Goal: Transaction & Acquisition: Book appointment/travel/reservation

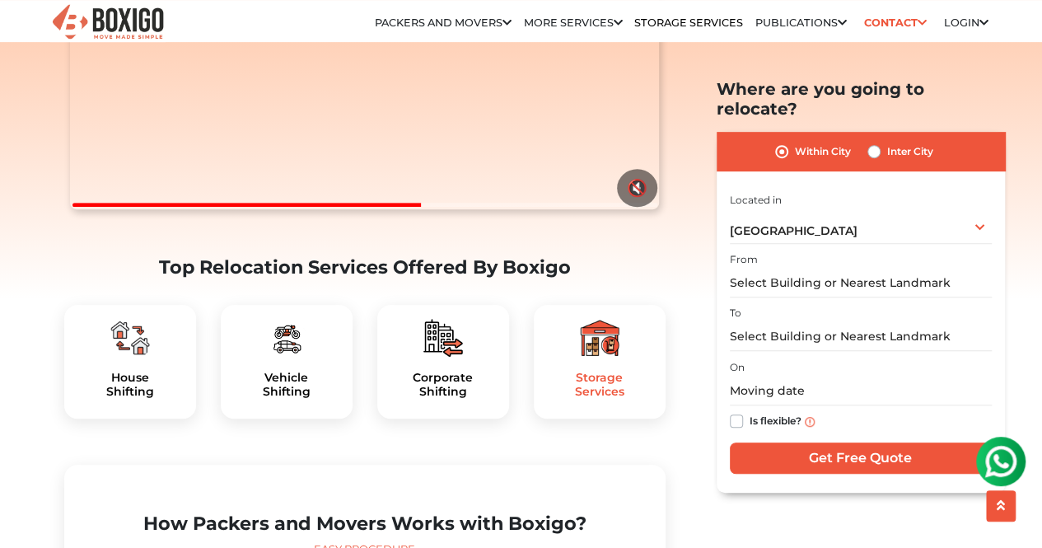
scroll to position [318, 0]
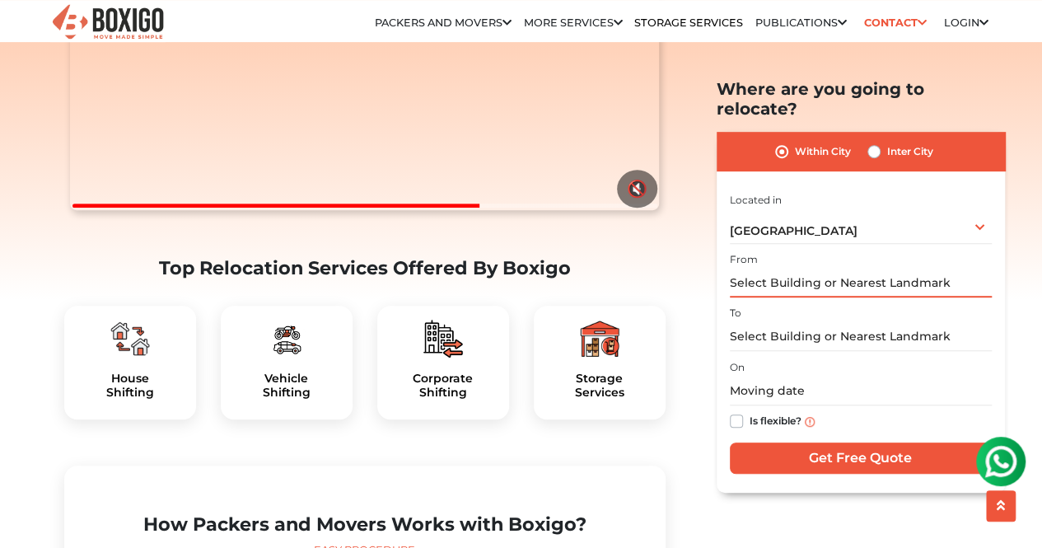
click at [807, 269] on input "text" at bounding box center [861, 283] width 262 height 29
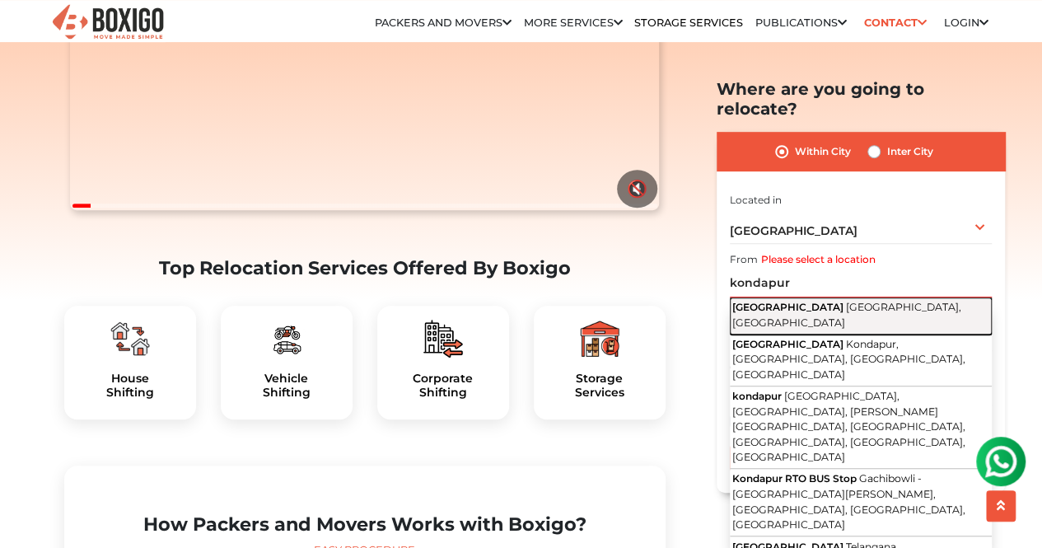
click at [807, 301] on span "Hyderabad, Telangana" at bounding box center [846, 315] width 229 height 28
type input "Kondapur, Hyderabad, Telangana"
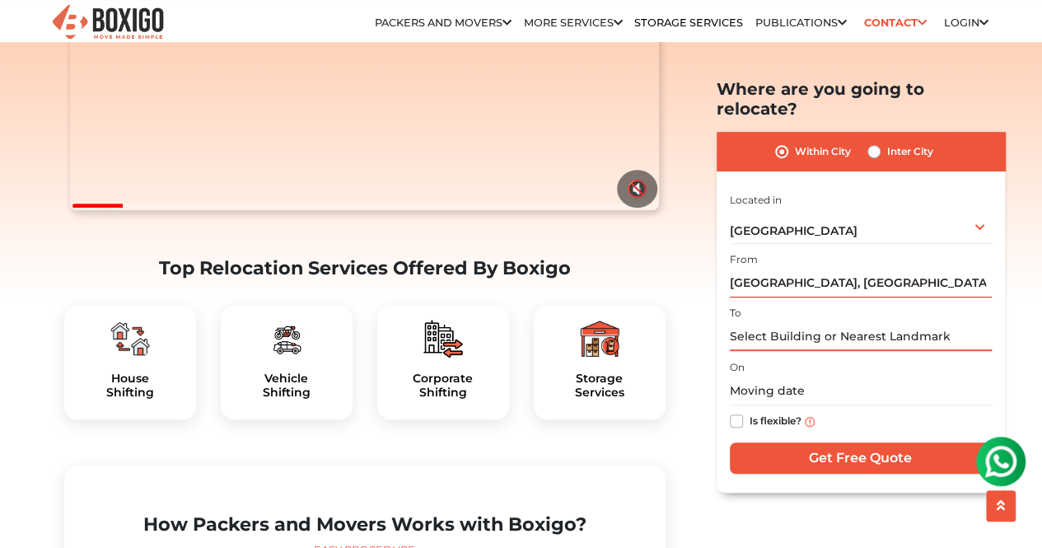
click at [796, 322] on input "text" at bounding box center [861, 336] width 262 height 29
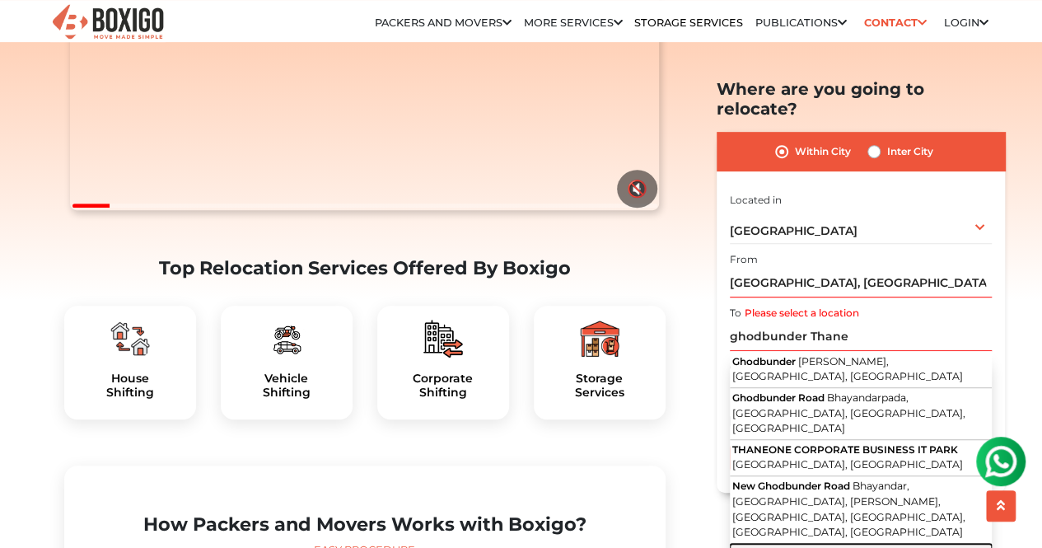
type input "Thane, Ghodbunder Road, Manpada, Thane West, Thane, Maharashtra"
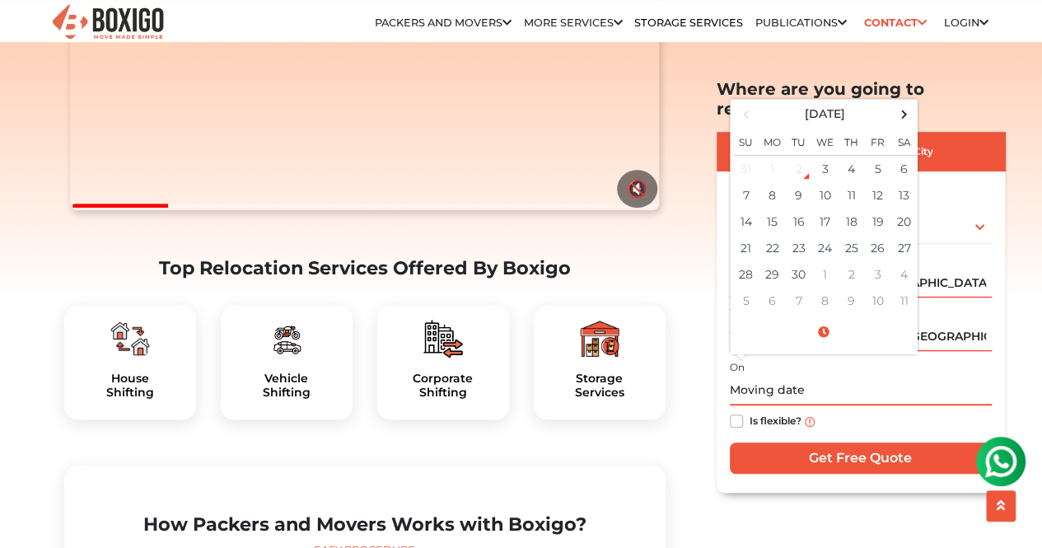
click at [752, 380] on input "text" at bounding box center [861, 390] width 262 height 29
click at [818, 208] on td "17" at bounding box center [825, 221] width 26 height 26
type input "09/17/2025 12:00 AM"
click at [937, 377] on input "09/17/2025 12:00 AM" at bounding box center [861, 390] width 262 height 29
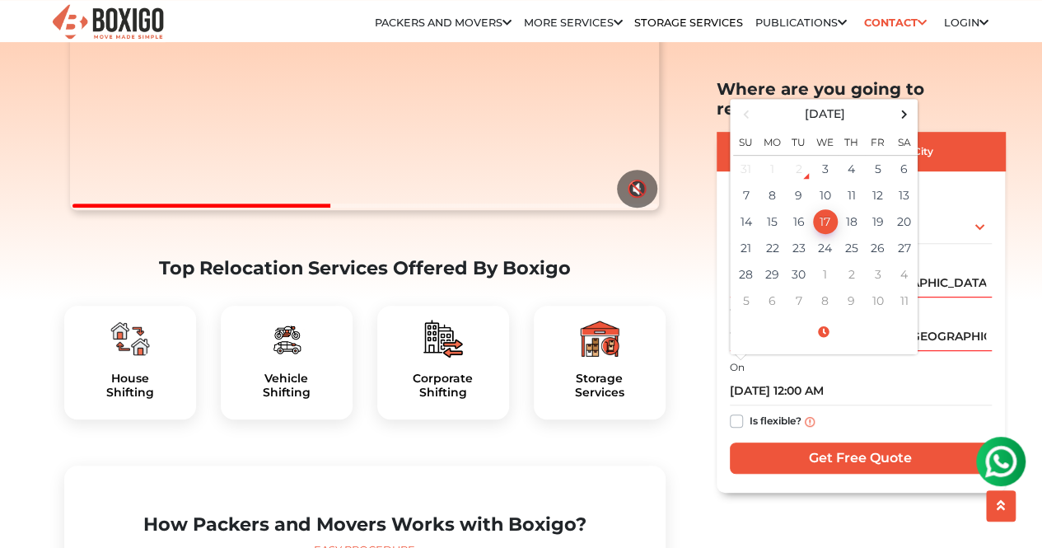
click at [750, 411] on label "Is flexible?" at bounding box center [776, 419] width 52 height 17
click at [740, 411] on input "Is flexible?" at bounding box center [736, 419] width 13 height 16
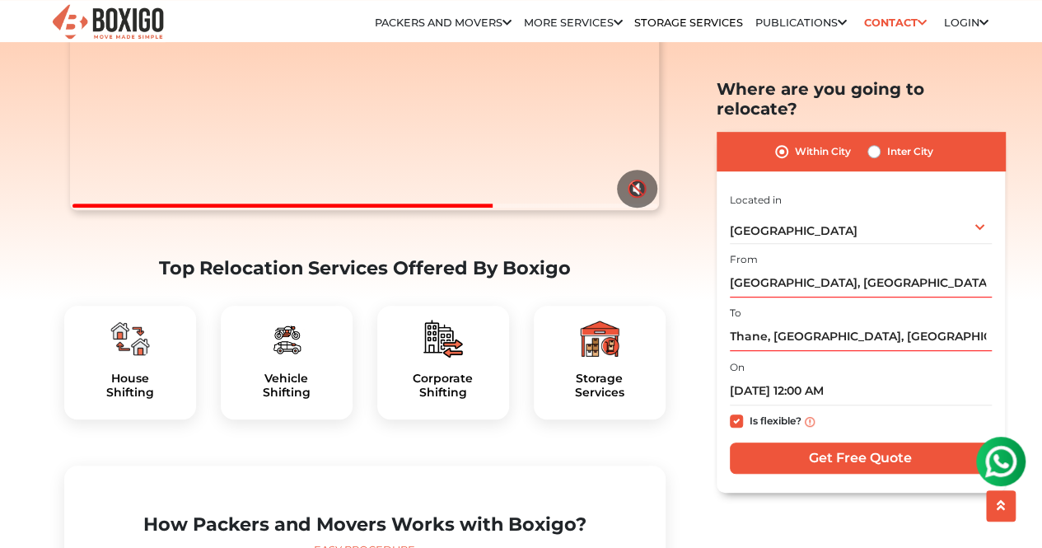
click at [743, 405] on div "Is flexible?" at bounding box center [861, 421] width 262 height 32
click at [750, 411] on label "Is flexible?" at bounding box center [776, 419] width 52 height 17
click at [733, 411] on input "Is flexible?" at bounding box center [736, 419] width 13 height 16
click at [750, 411] on label "Is flexible?" at bounding box center [776, 419] width 52 height 17
click at [733, 411] on input "Is flexible?" at bounding box center [736, 419] width 13 height 16
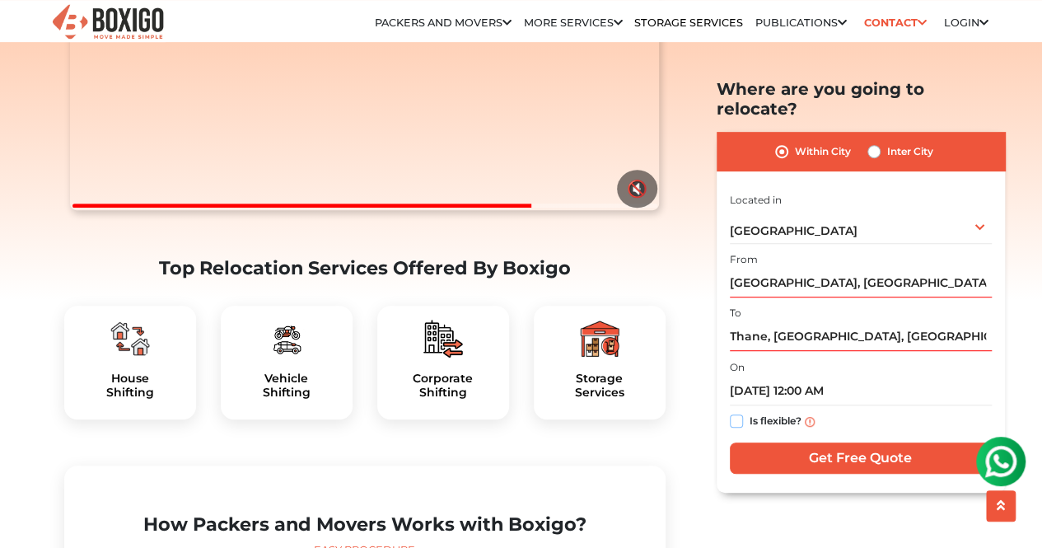
checkbox input "true"
click at [806, 442] on input "Get Free Quote" at bounding box center [861, 457] width 262 height 31
click at [887, 142] on label "Inter City" at bounding box center [910, 152] width 46 height 20
click at [876, 142] on input "Inter City" at bounding box center [873, 150] width 13 height 16
radio input "true"
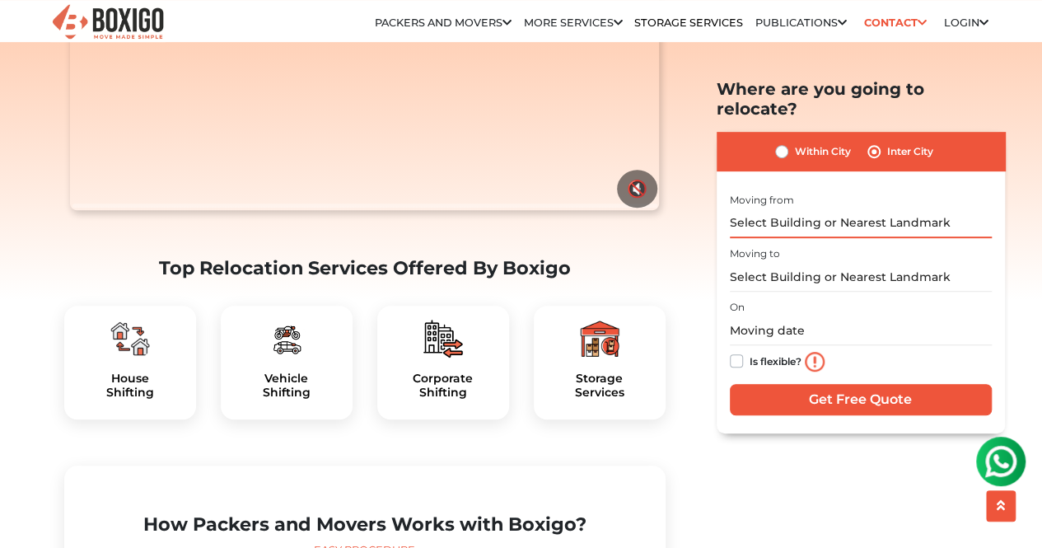
click at [815, 208] on input "text" at bounding box center [861, 222] width 262 height 29
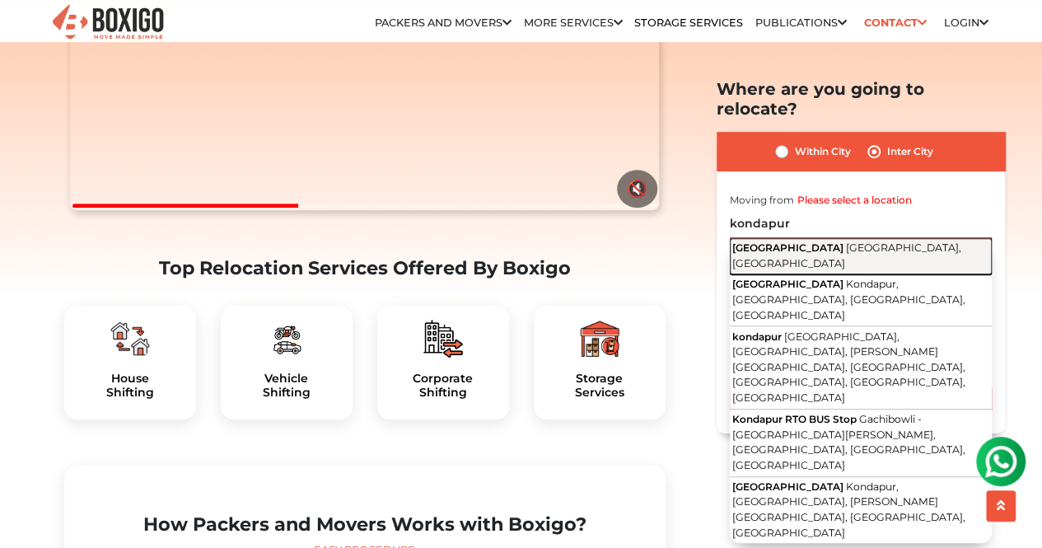
click at [823, 241] on span "Hyderabad, Telangana" at bounding box center [846, 255] width 229 height 28
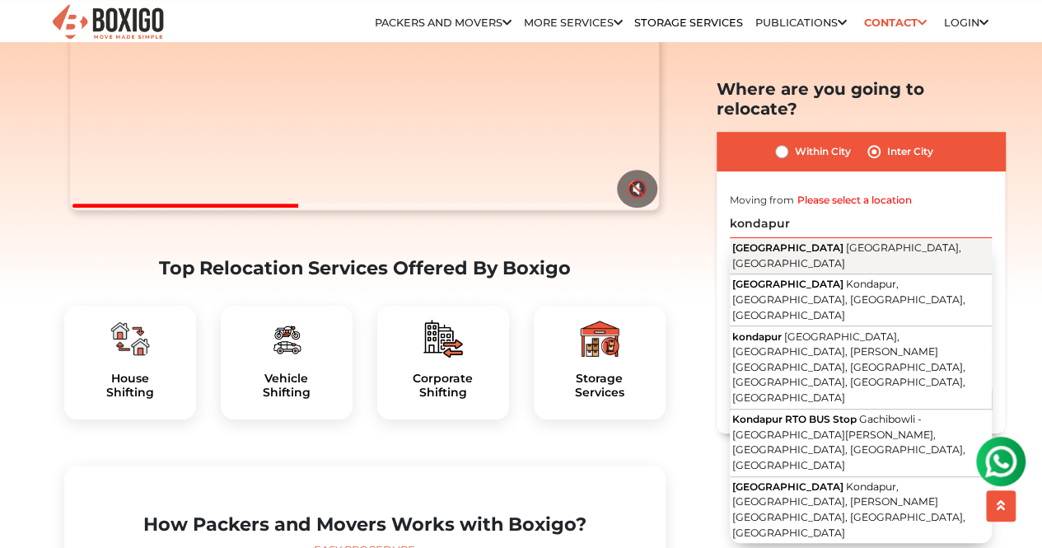
type input "Kondapur, Hyderabad, Telangana"
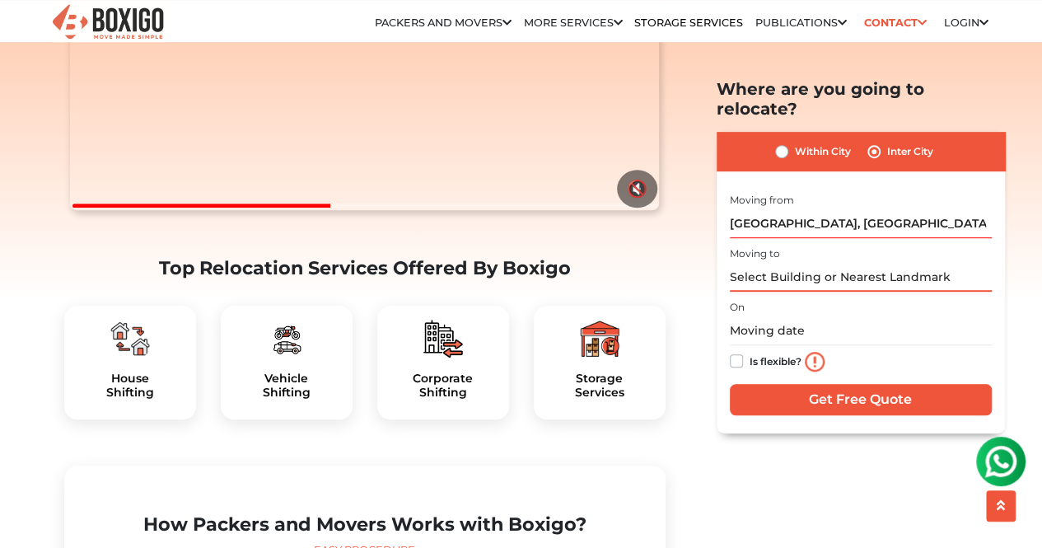
click at [805, 267] on input "text" at bounding box center [861, 277] width 262 height 29
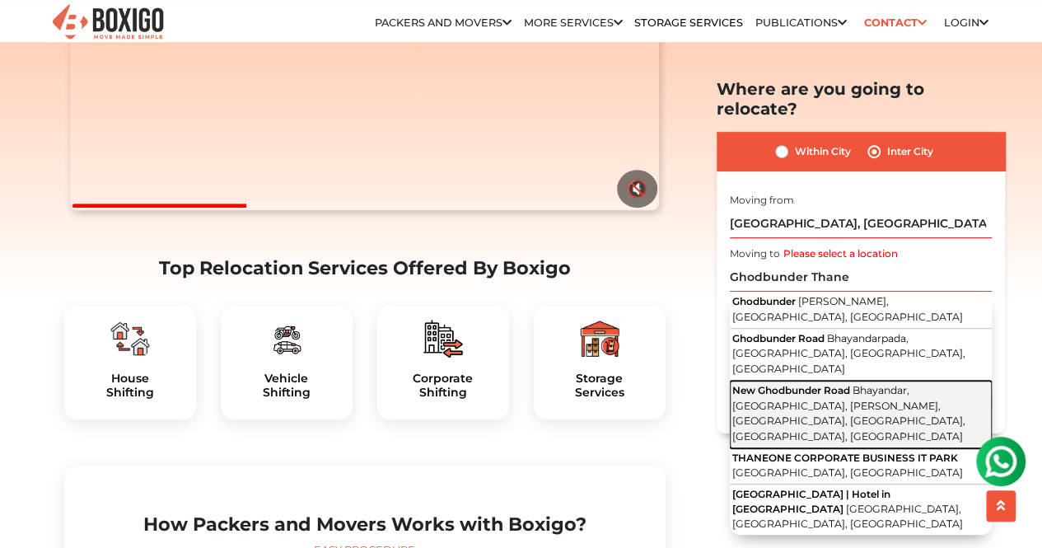
click at [783, 384] on span "New Ghodbunder Road" at bounding box center [791, 390] width 118 height 12
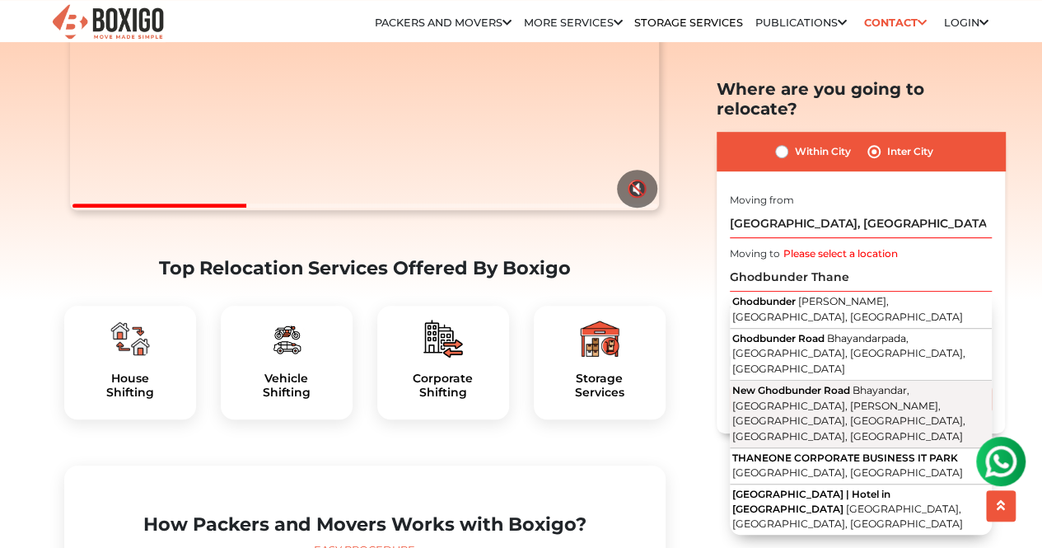
type input "New Ghodbunder Road, Bhayandar, Ghoddev, Anand Nagar, Bhayandar East, Mira Bhay…"
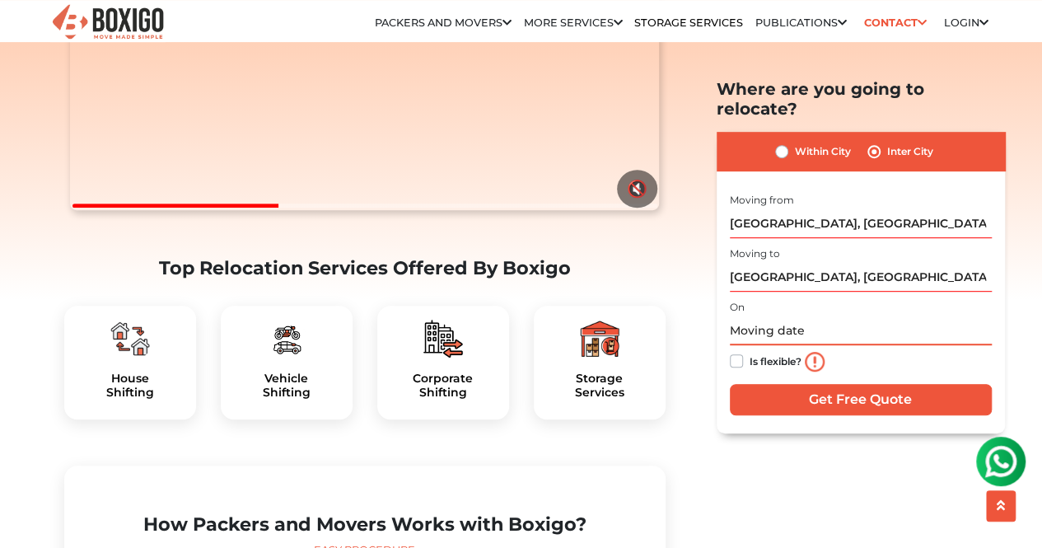
click at [759, 318] on input "text" at bounding box center [861, 330] width 262 height 29
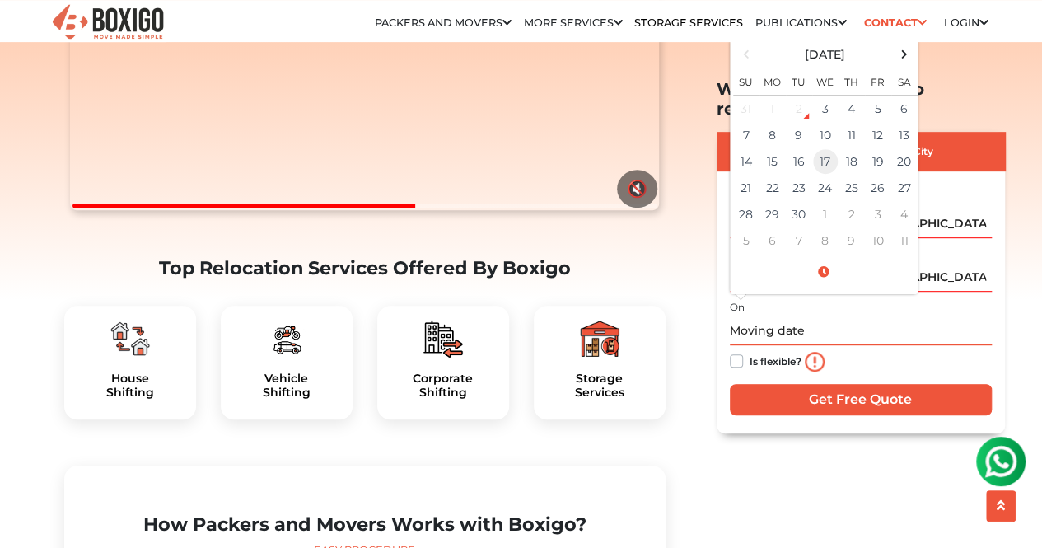
click at [824, 148] on td "17" at bounding box center [825, 161] width 26 height 26
type input "09/17/2025 12:00 AM"
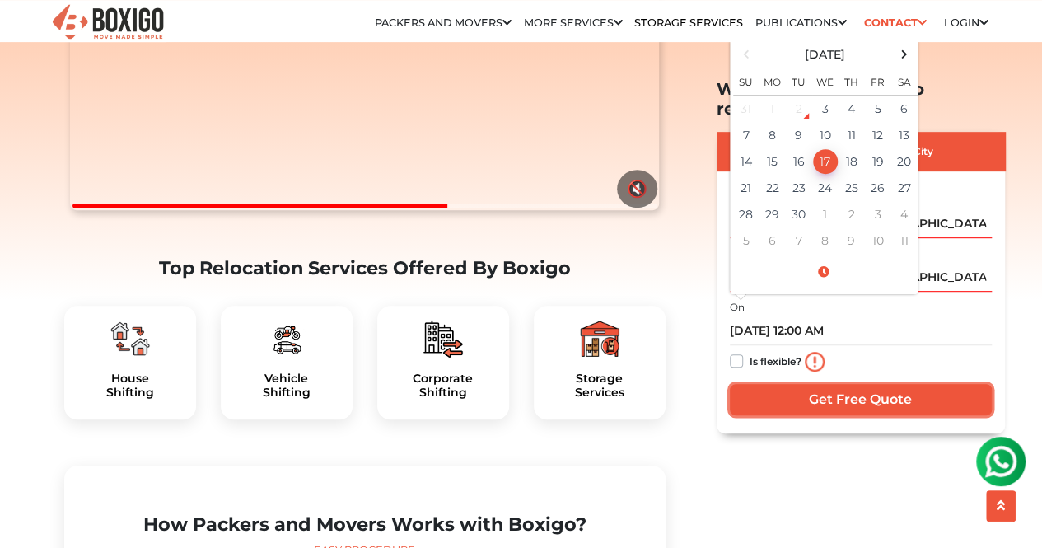
click at [808, 383] on input "Get Free Quote" at bounding box center [861, 398] width 262 height 31
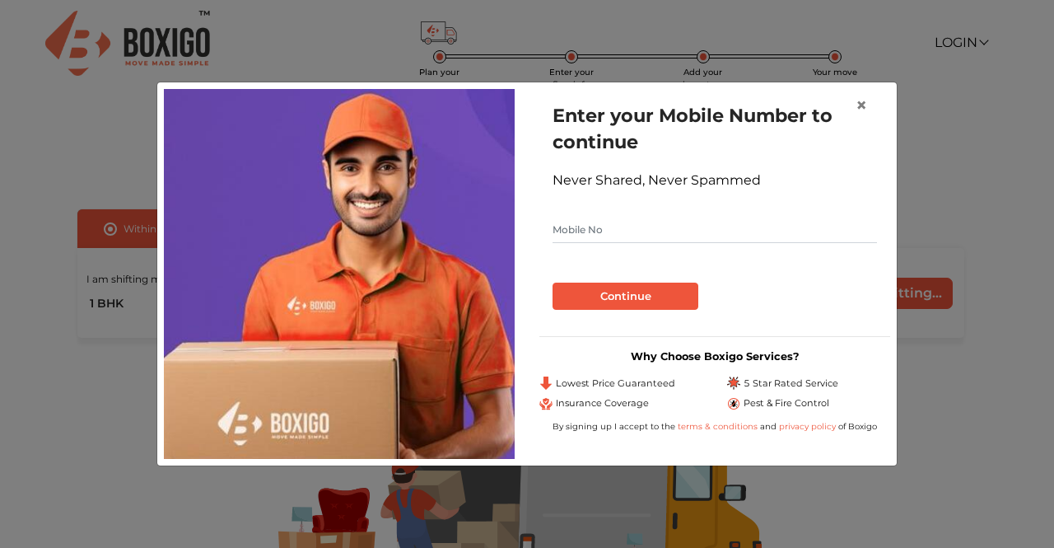
click at [640, 229] on input "text" at bounding box center [715, 230] width 325 height 26
type input "9619612563"
click at [654, 283] on button "Continue" at bounding box center [626, 297] width 146 height 28
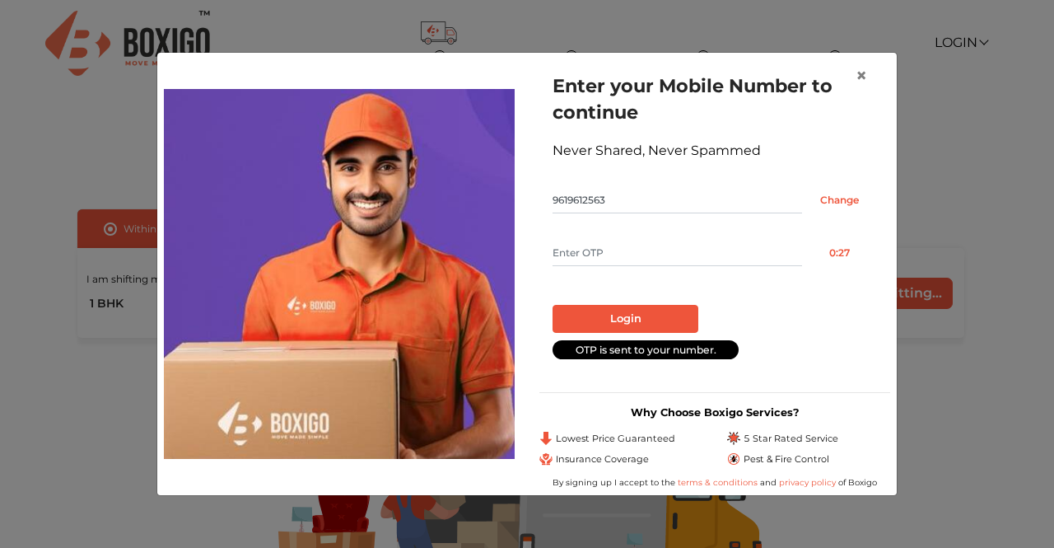
click at [671, 251] on input "text" at bounding box center [678, 253] width 250 height 26
type input "8247"
click at [604, 315] on button "Login" at bounding box center [626, 319] width 146 height 28
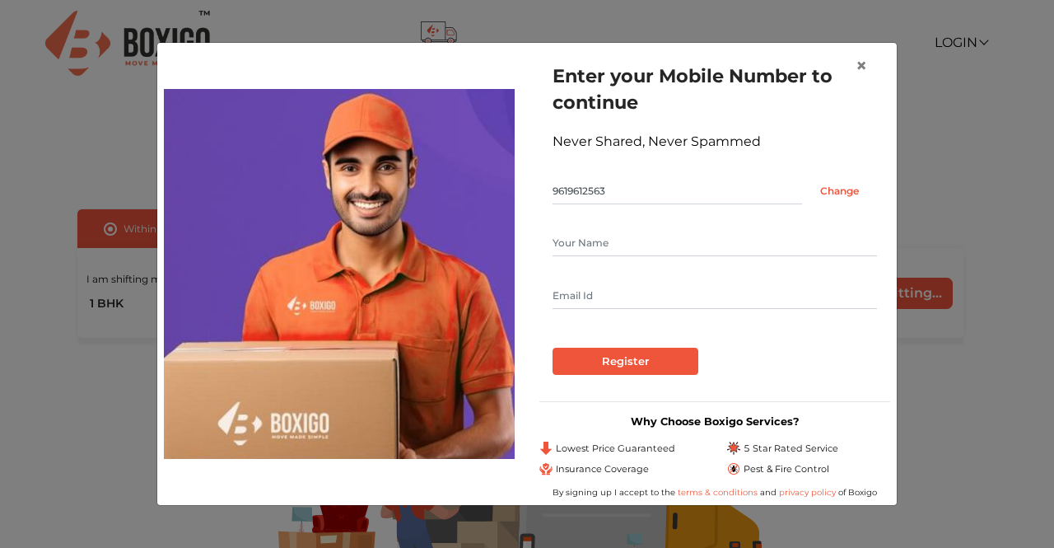
click at [620, 251] on input "text" at bounding box center [715, 243] width 325 height 26
type input "[PERSON_NAME]"
click at [634, 357] on input "Register" at bounding box center [626, 362] width 146 height 28
type input "[PERSON_NAME][EMAIL_ADDRESS][DOMAIN_NAME]"
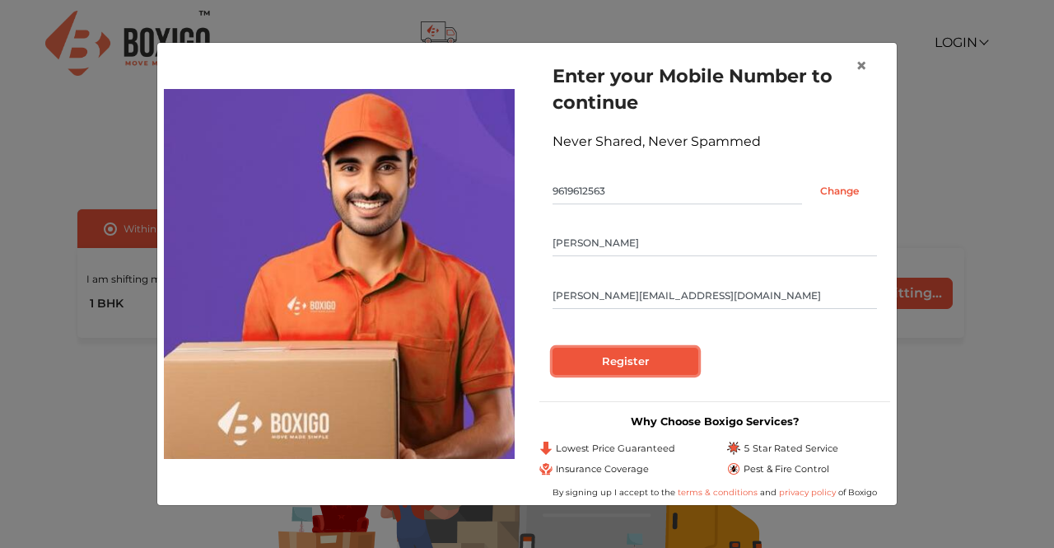
click at [605, 373] on input "Register" at bounding box center [626, 362] width 146 height 28
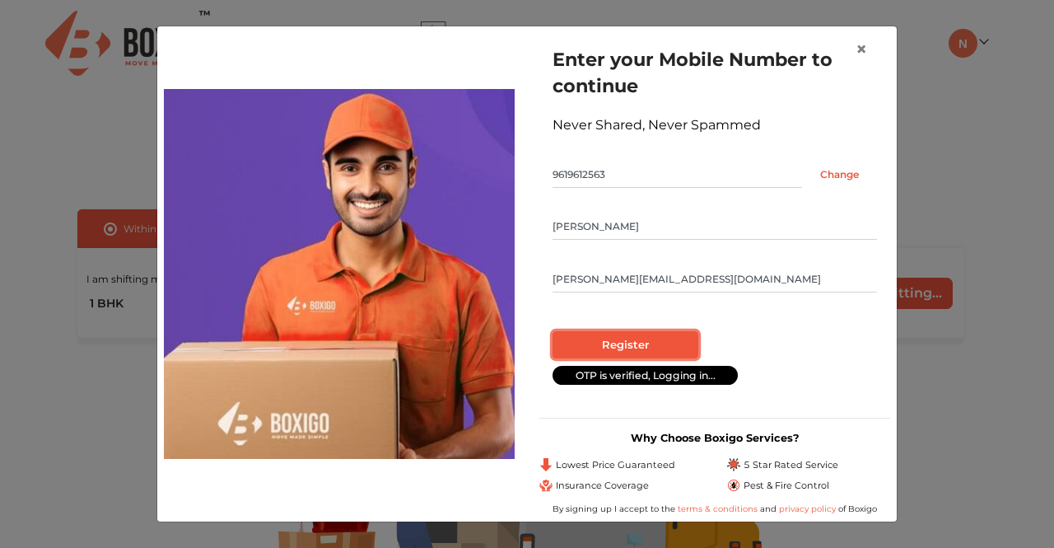
radio input "false"
radio input "true"
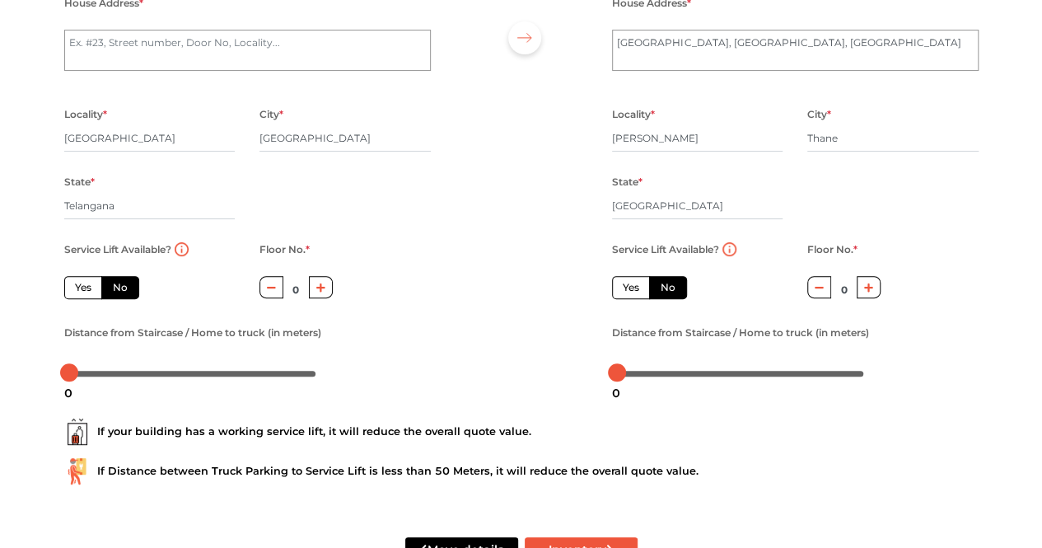
scroll to position [177, 0]
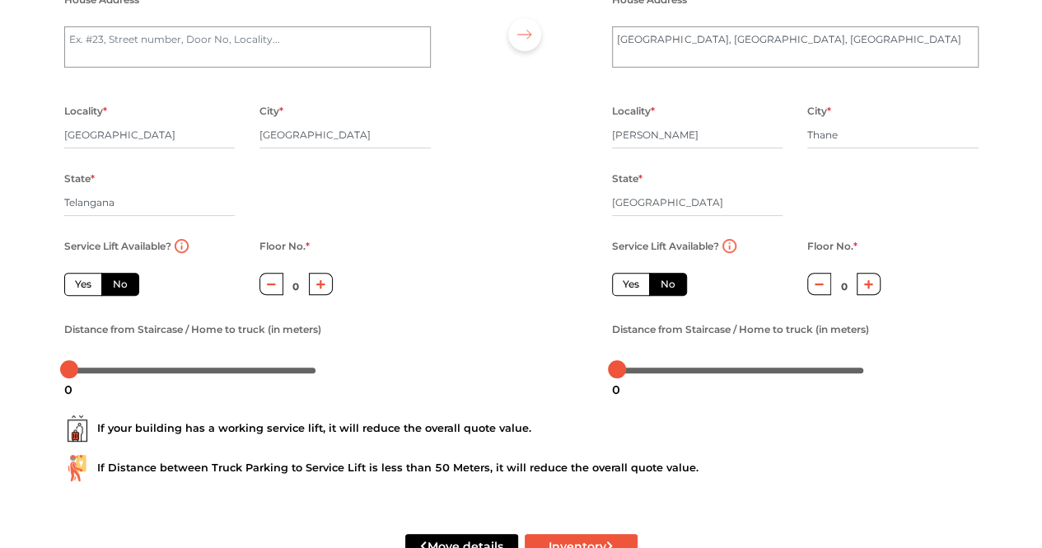
click at [631, 283] on label "Yes" at bounding box center [631, 284] width 38 height 23
click at [631, 283] on input "Yes" at bounding box center [628, 282] width 11 height 11
radio input "true"
radio input "false"
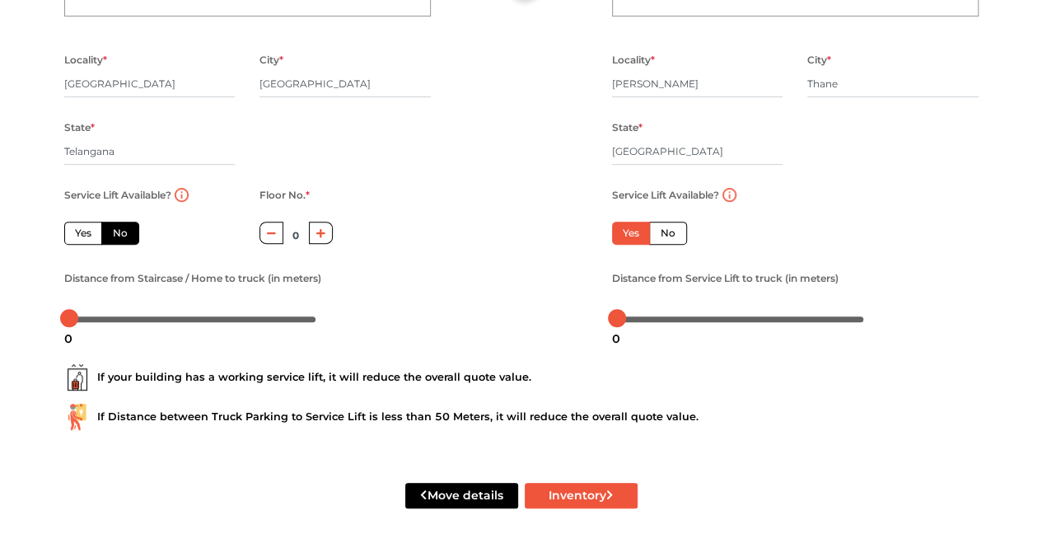
click at [85, 235] on label "Yes" at bounding box center [83, 233] width 38 height 23
click at [85, 235] on input "Yes" at bounding box center [80, 231] width 11 height 11
radio input "true"
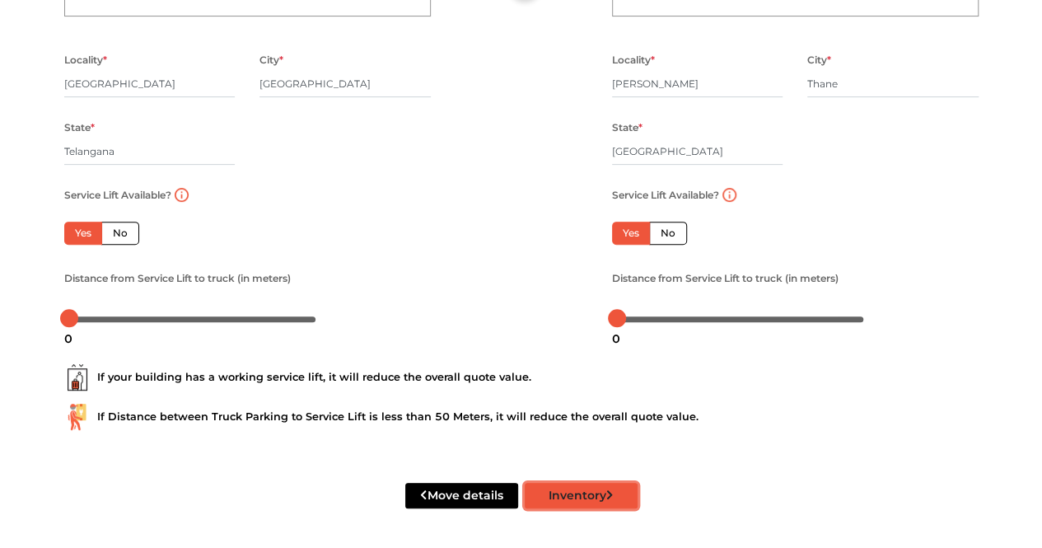
click at [559, 507] on button "Inventory" at bounding box center [581, 496] width 113 height 26
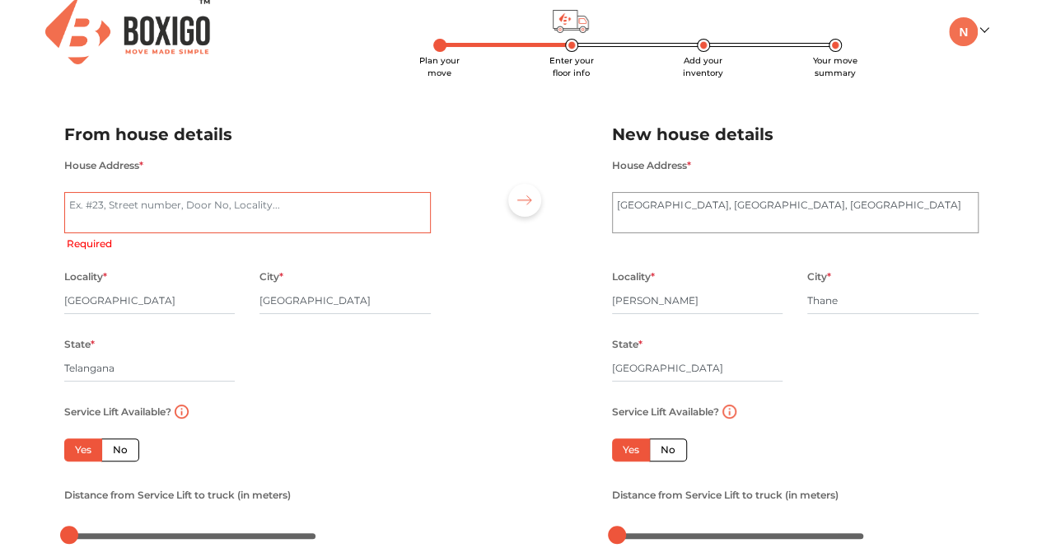
scroll to position [13, 0]
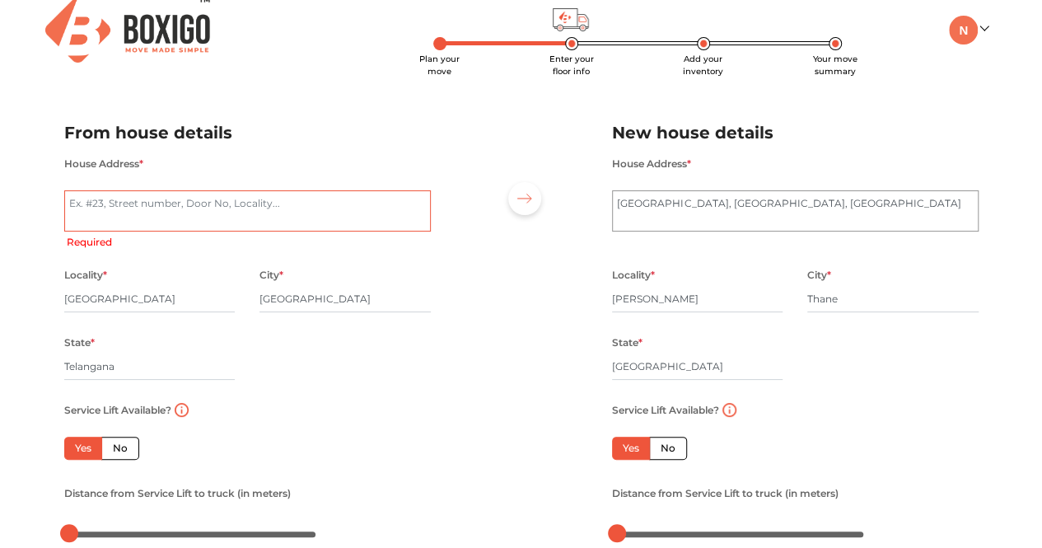
type textarea "E"
type textarea "3rd Floor"
click at [622, 204] on textarea "[GEOGRAPHIC_DATA], [GEOGRAPHIC_DATA], [GEOGRAPHIC_DATA]" at bounding box center [795, 210] width 367 height 41
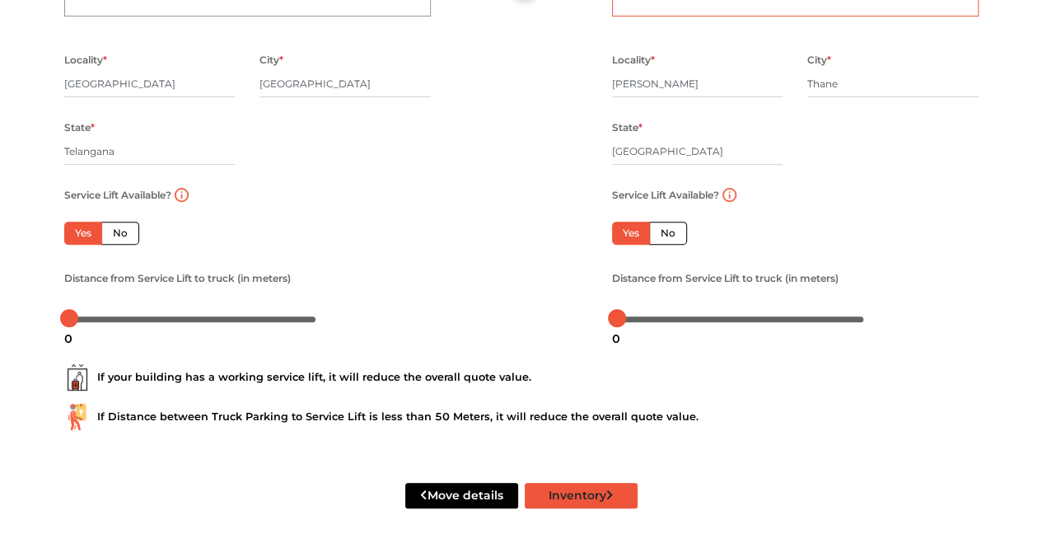
type textarea "[STREET_ADDRESS], [GEOGRAPHIC_DATA]"
click at [599, 501] on button "Inventory" at bounding box center [581, 496] width 113 height 26
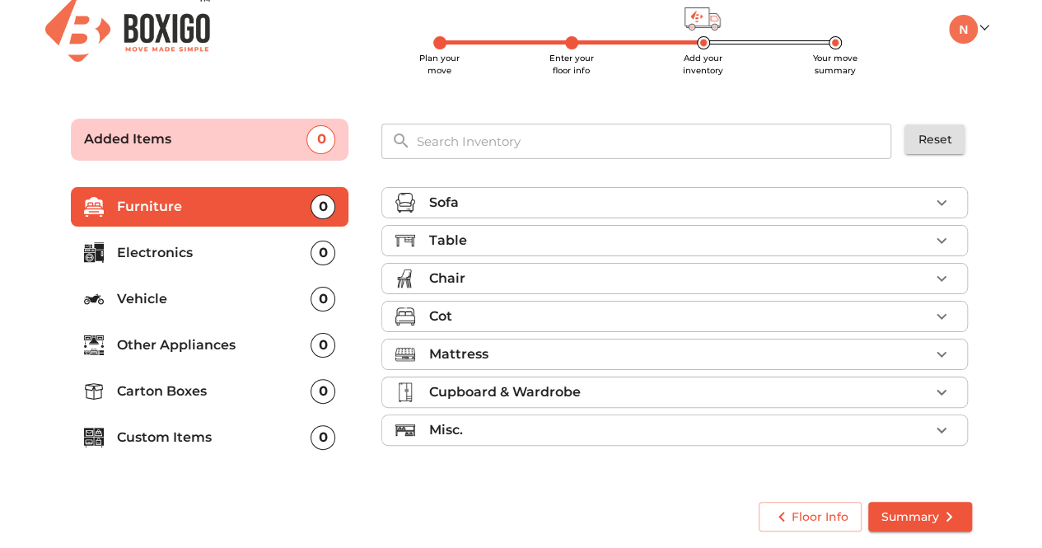
scroll to position [13, 0]
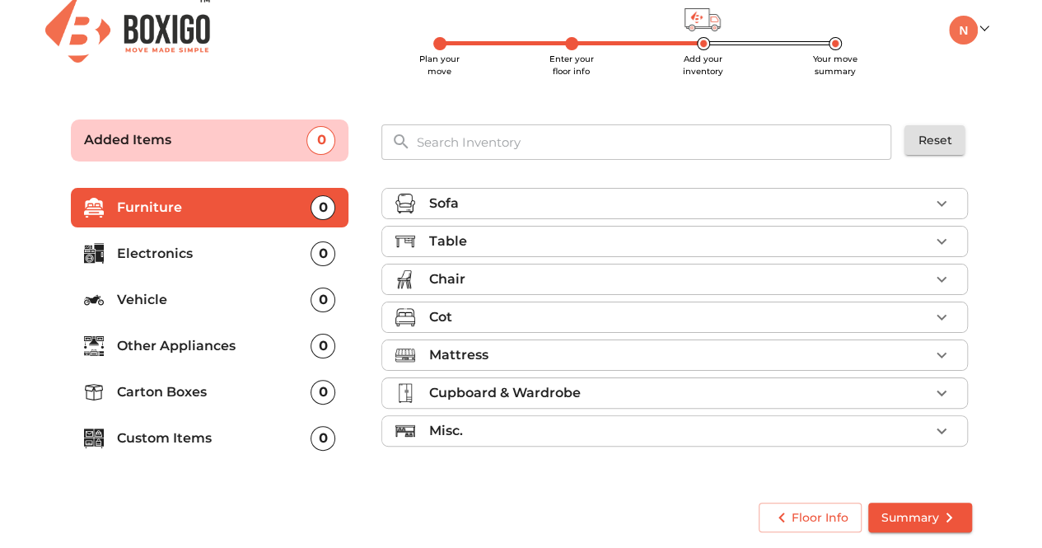
click at [198, 390] on p "Carton Boxes" at bounding box center [214, 392] width 194 height 20
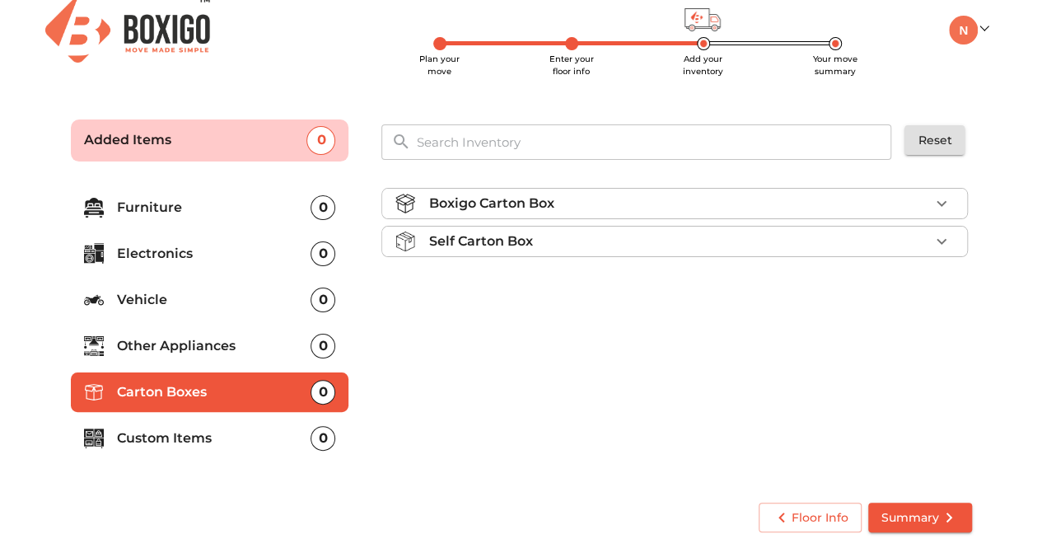
click at [628, 241] on div "Self Carton Box" at bounding box center [678, 241] width 501 height 20
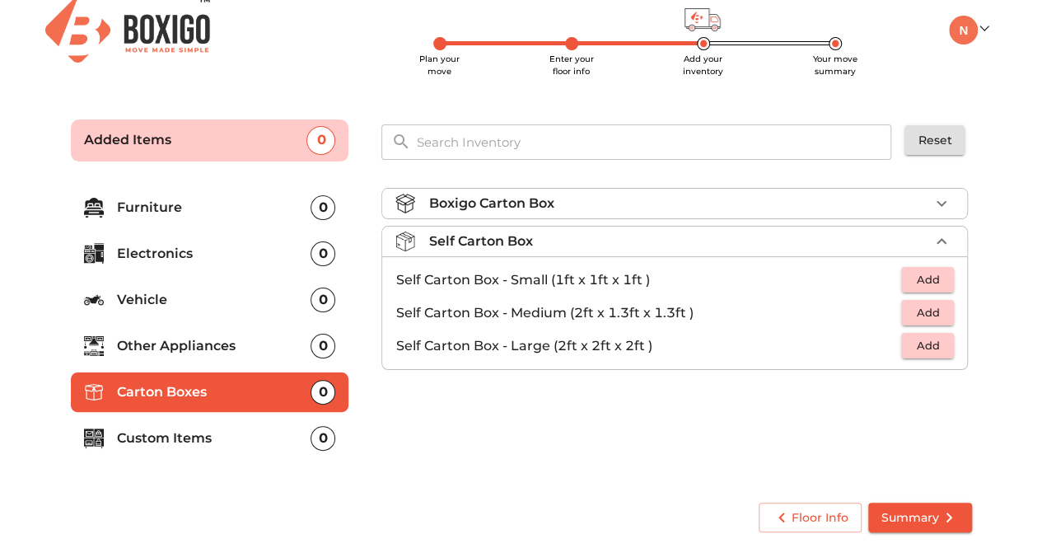
click at [628, 241] on div "Self Carton Box" at bounding box center [678, 241] width 501 height 20
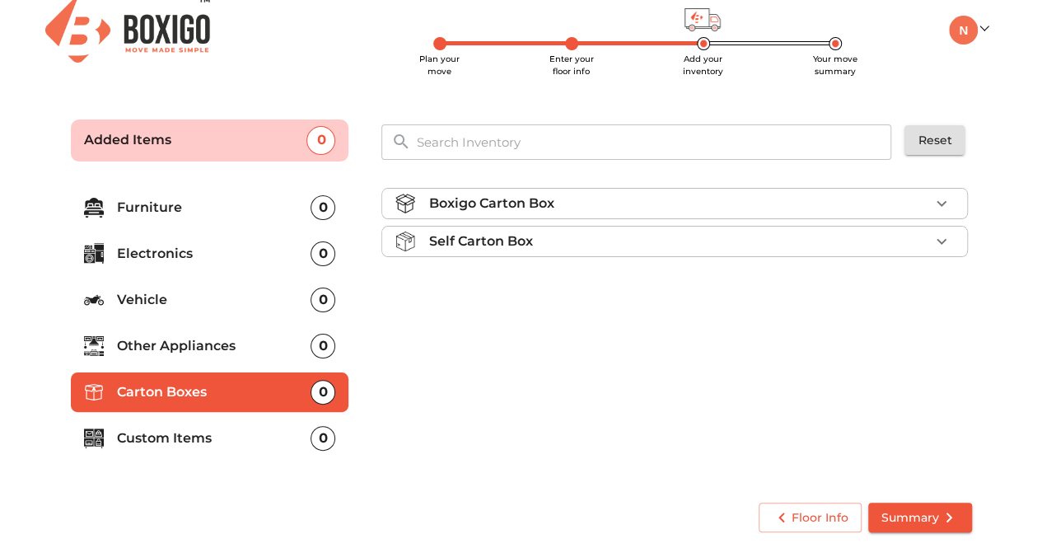
click at [596, 210] on div "Boxigo Carton Box" at bounding box center [678, 204] width 501 height 20
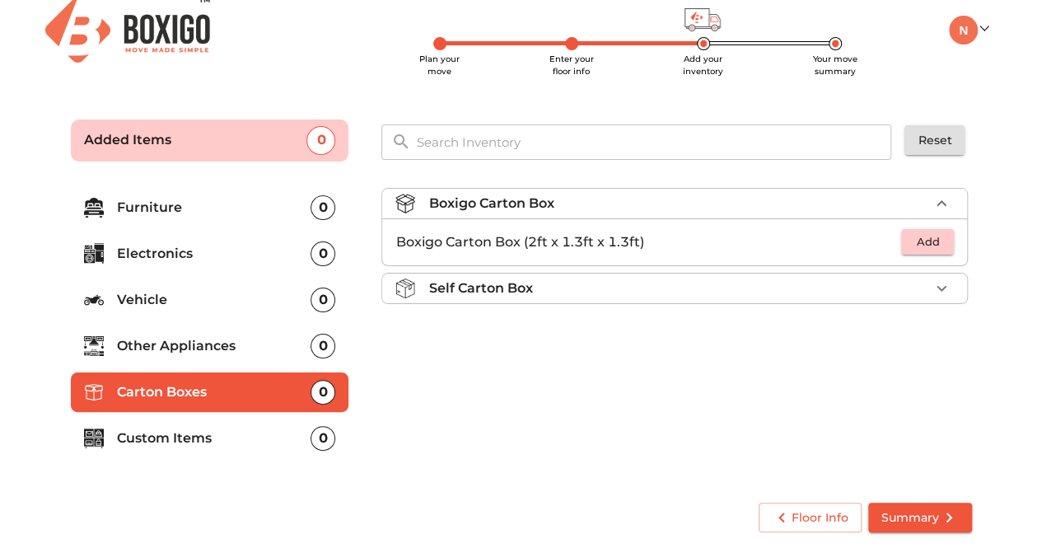
click at [596, 210] on div "Boxigo Carton Box" at bounding box center [678, 204] width 501 height 20
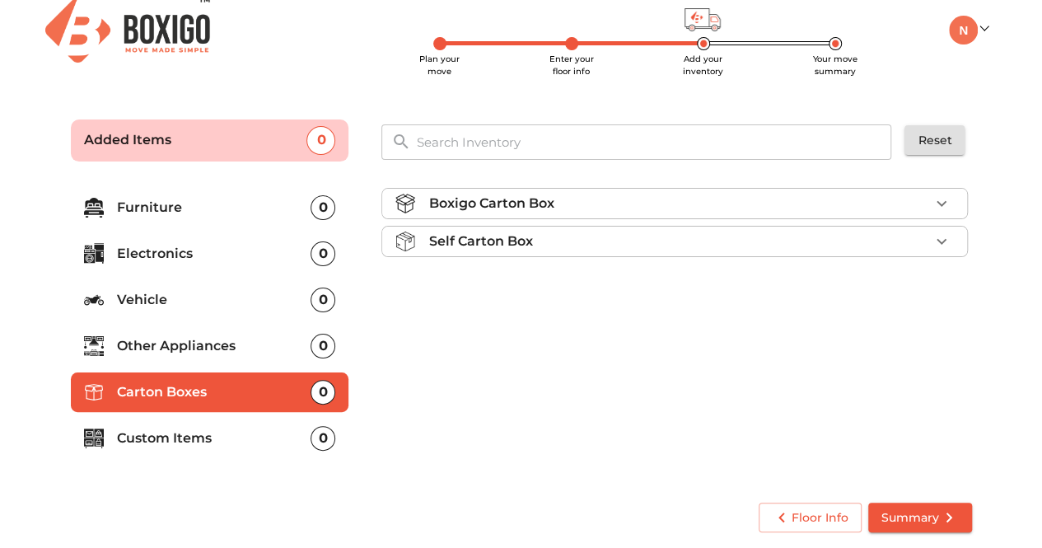
click at [589, 240] on div "Self Carton Box" at bounding box center [678, 241] width 501 height 20
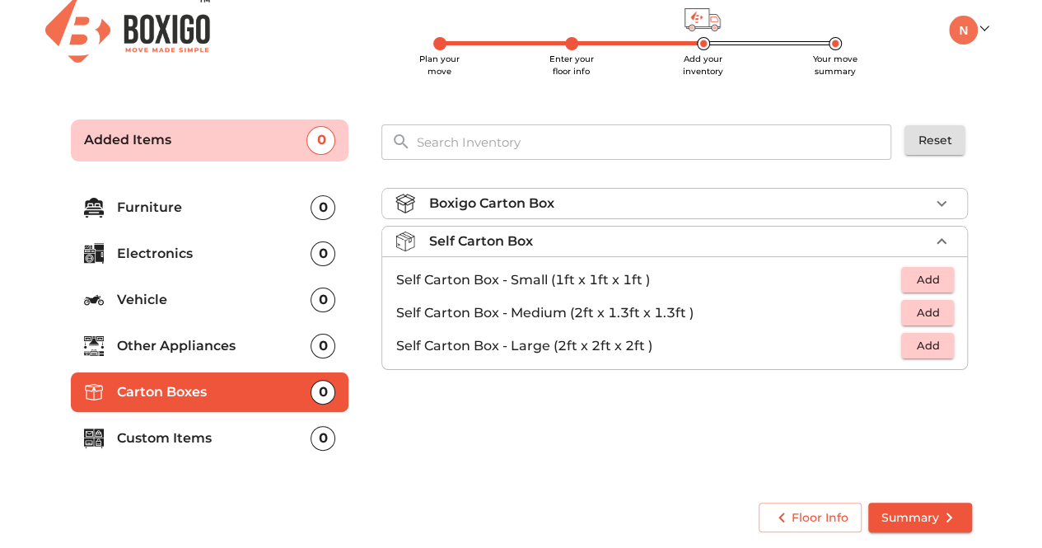
click at [589, 240] on div "Self Carton Box" at bounding box center [678, 241] width 501 height 20
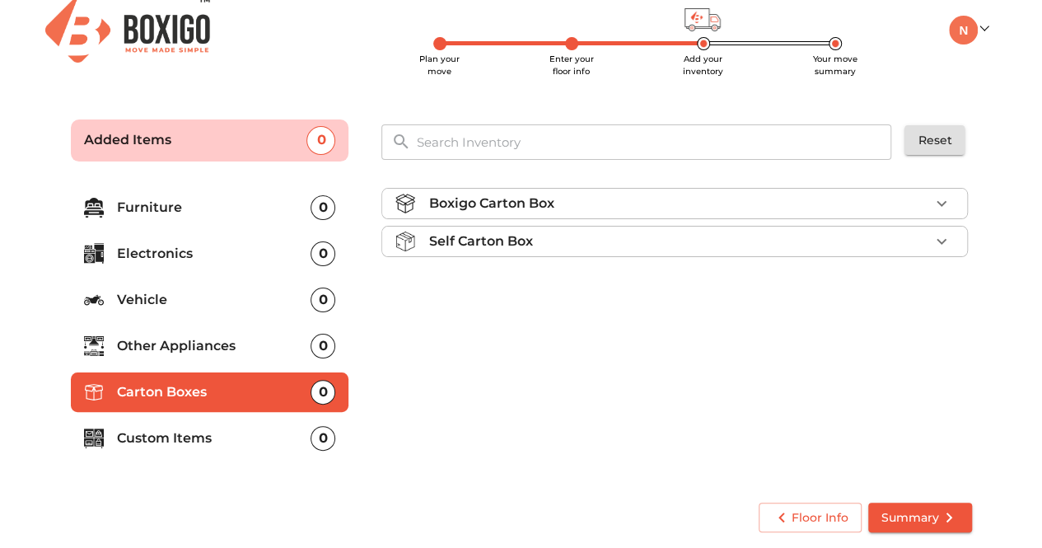
click at [589, 240] on div "Self Carton Box" at bounding box center [678, 241] width 501 height 20
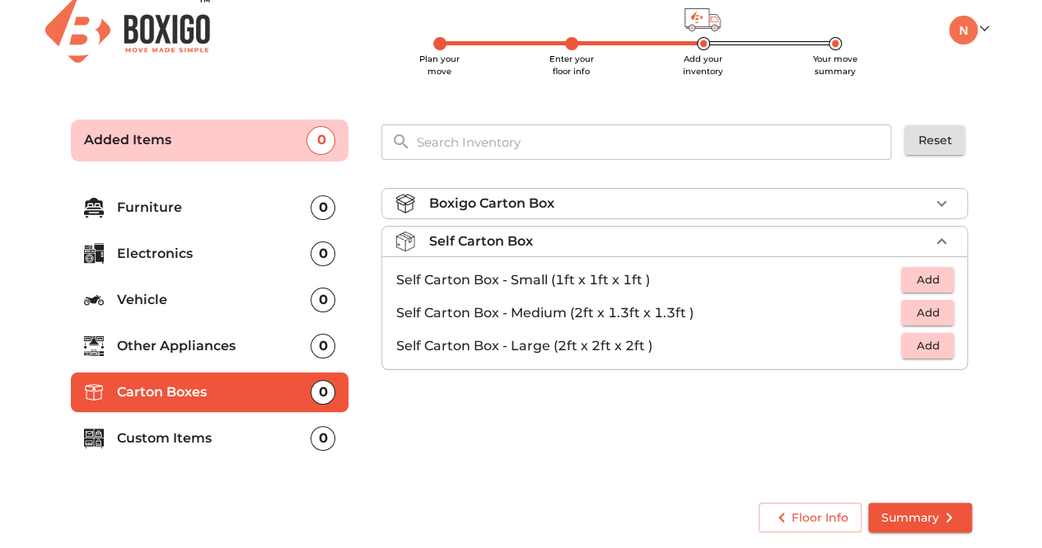
click at [589, 240] on div "Self Carton Box" at bounding box center [678, 241] width 501 height 20
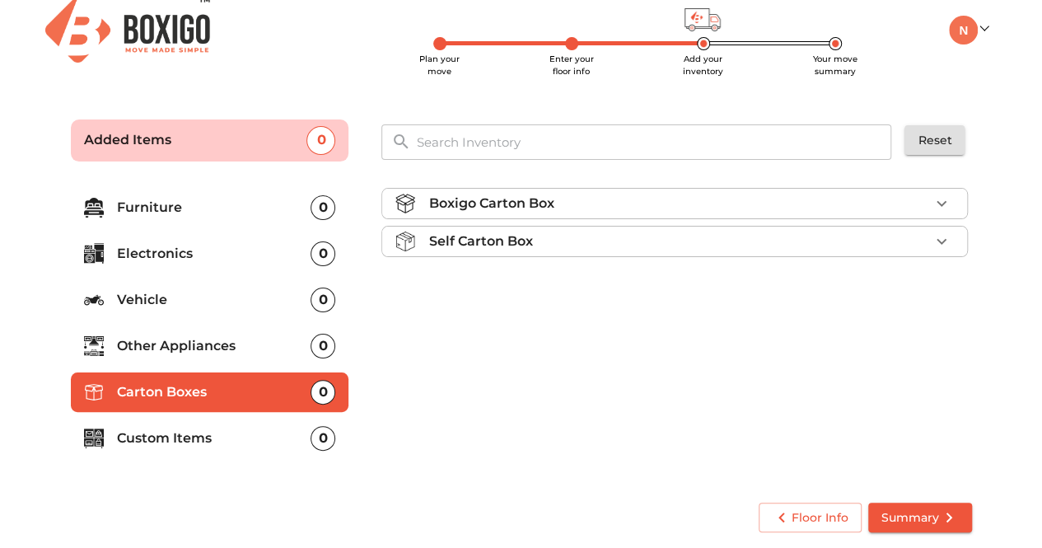
click at [204, 364] on li "Other Appliances 0" at bounding box center [210, 346] width 278 height 40
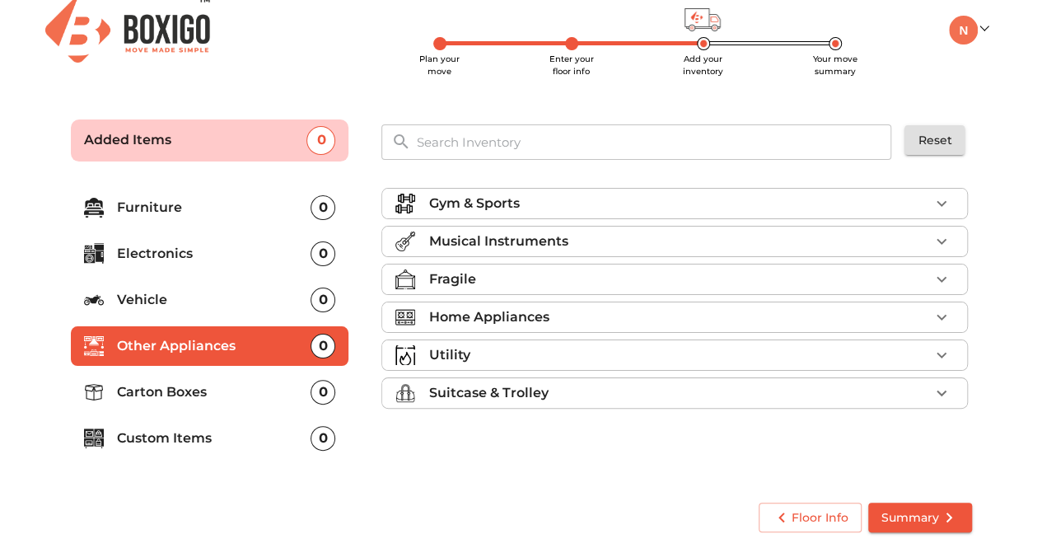
click at [181, 326] on li "Other Appliances 0" at bounding box center [210, 346] width 278 height 40
click at [147, 283] on li "Vehicle 0" at bounding box center [210, 300] width 278 height 40
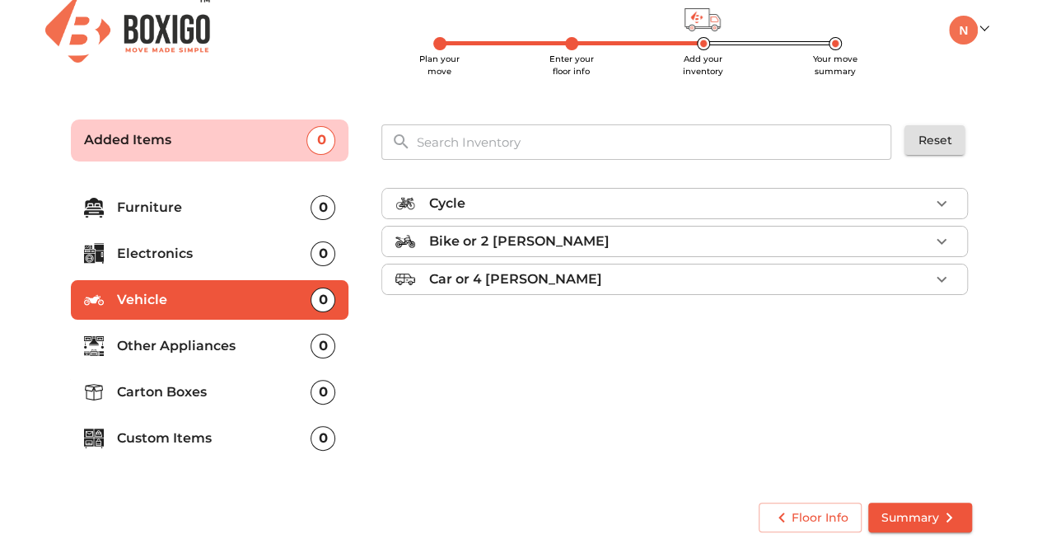
click at [180, 213] on p "Furniture" at bounding box center [214, 208] width 194 height 20
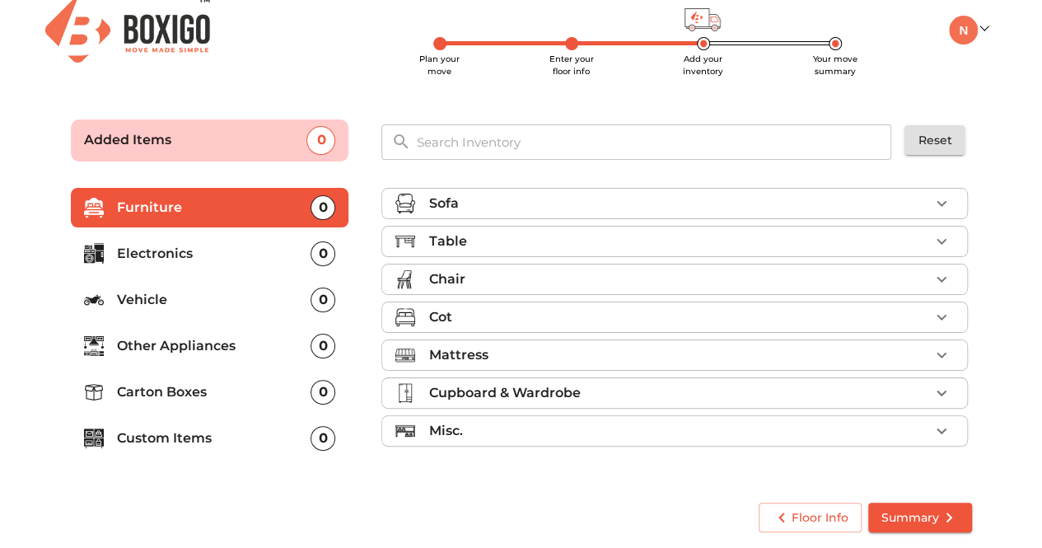
click at [445, 275] on p "Chair" at bounding box center [446, 279] width 36 height 20
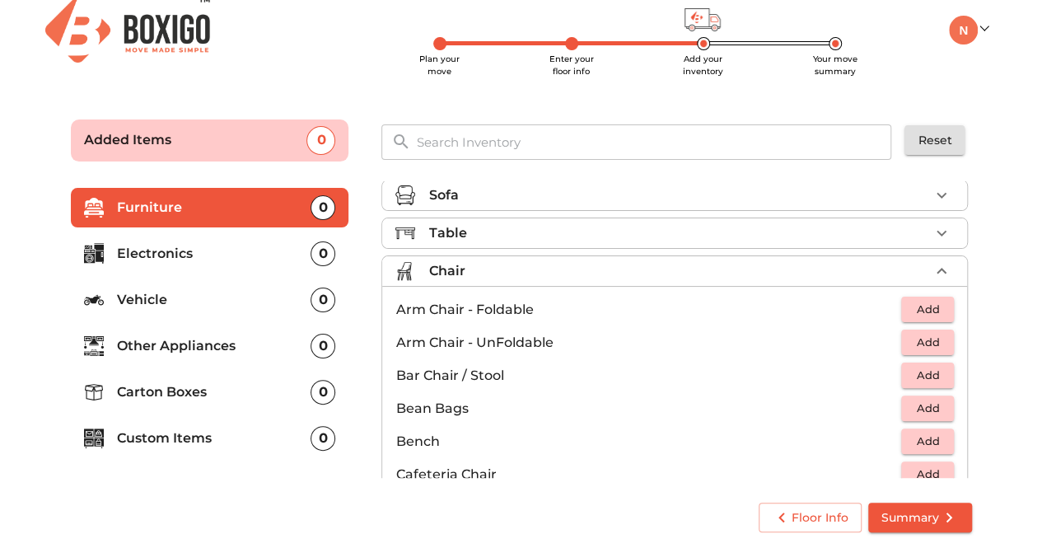
scroll to position [0, 0]
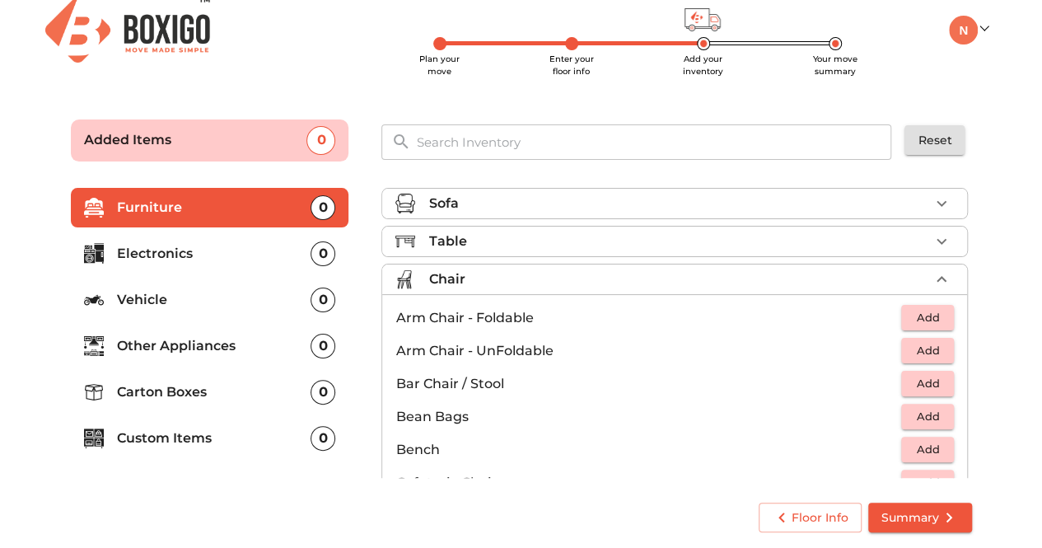
click at [476, 278] on div "Chair" at bounding box center [678, 279] width 501 height 20
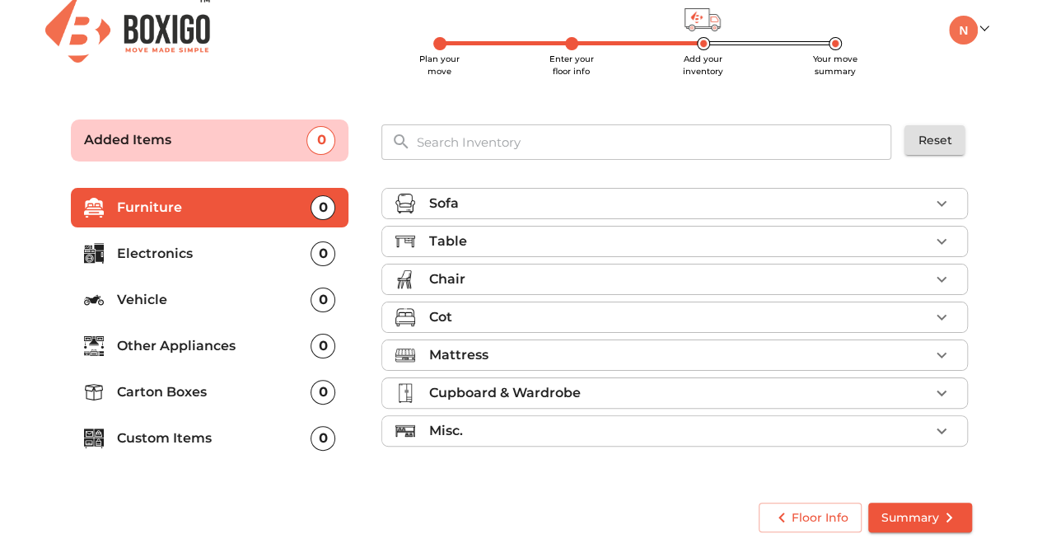
click at [454, 432] on p "Misc." at bounding box center [445, 431] width 34 height 20
click at [164, 441] on p "Custom Items" at bounding box center [214, 438] width 194 height 20
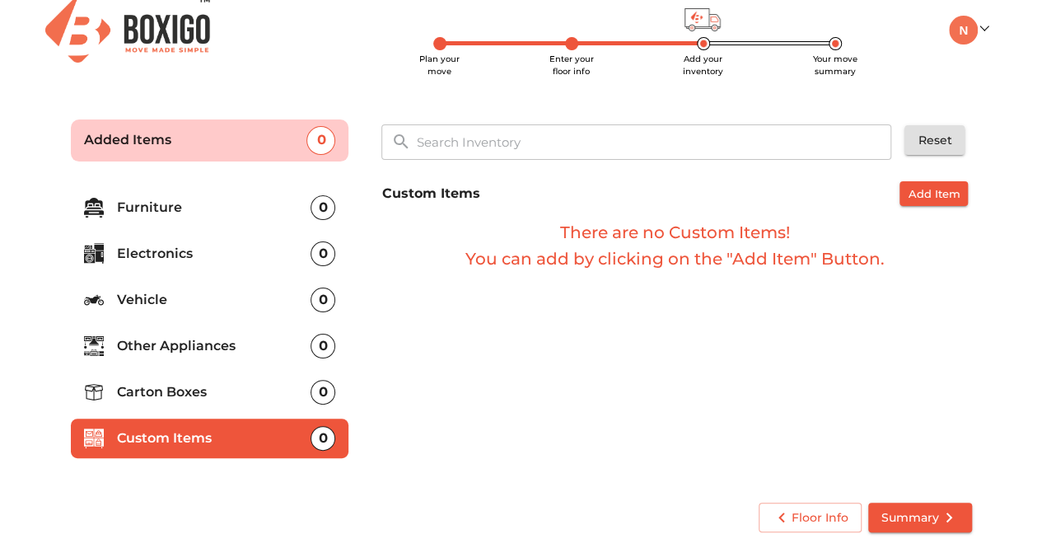
click at [161, 213] on p "Furniture" at bounding box center [214, 208] width 194 height 20
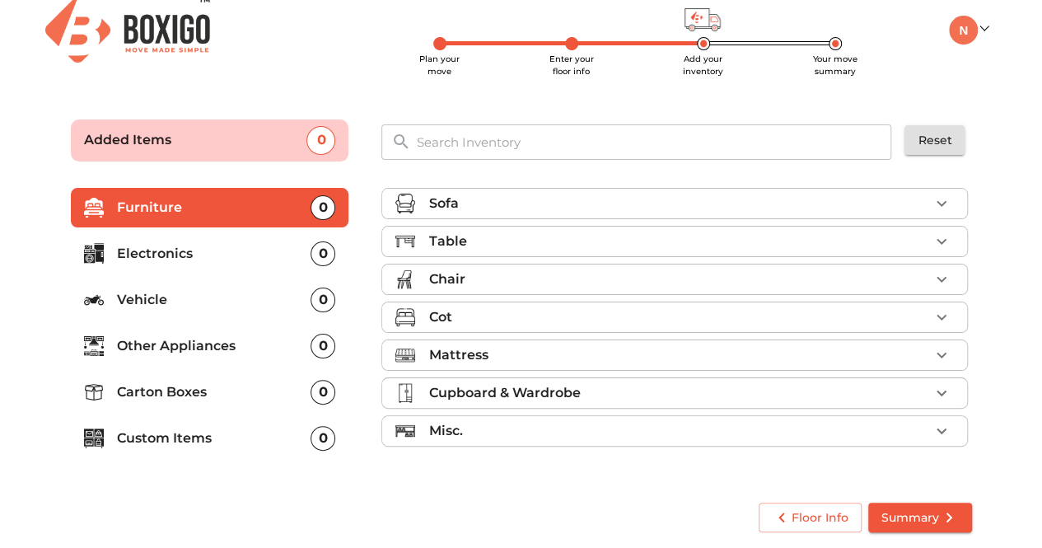
click at [519, 236] on div "Table" at bounding box center [678, 241] width 501 height 20
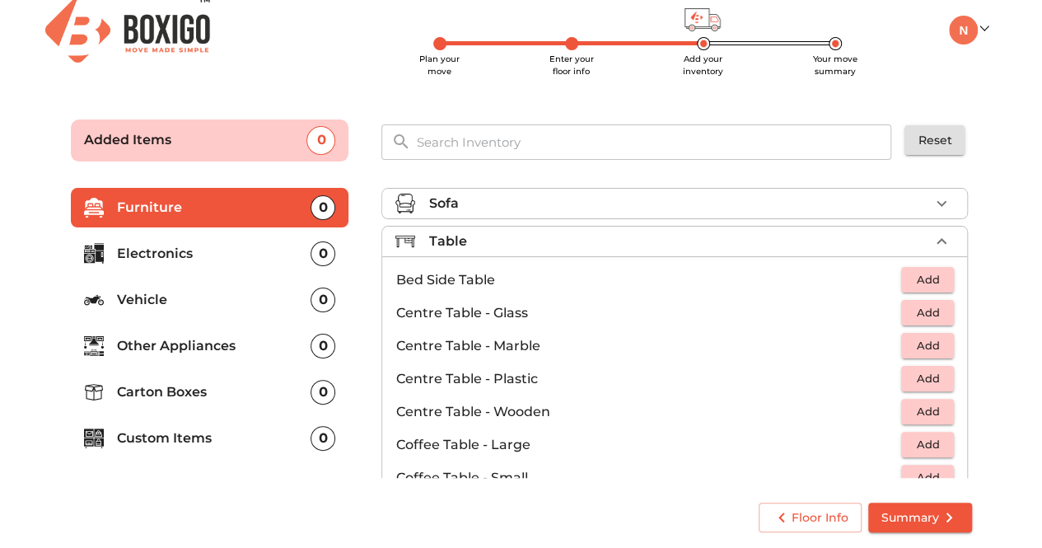
click at [529, 237] on div "Table" at bounding box center [678, 241] width 501 height 20
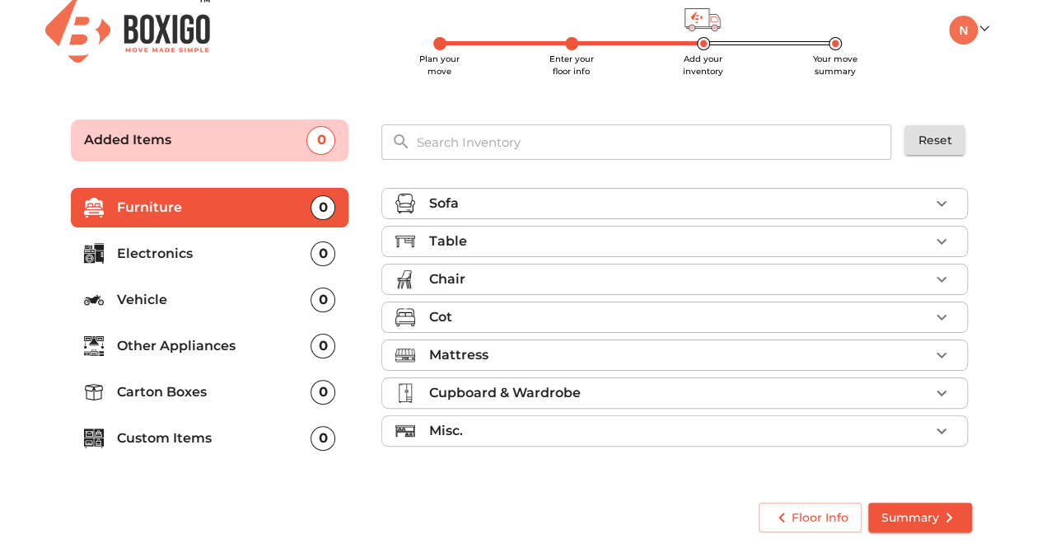
click at [478, 278] on div "Chair" at bounding box center [678, 279] width 501 height 20
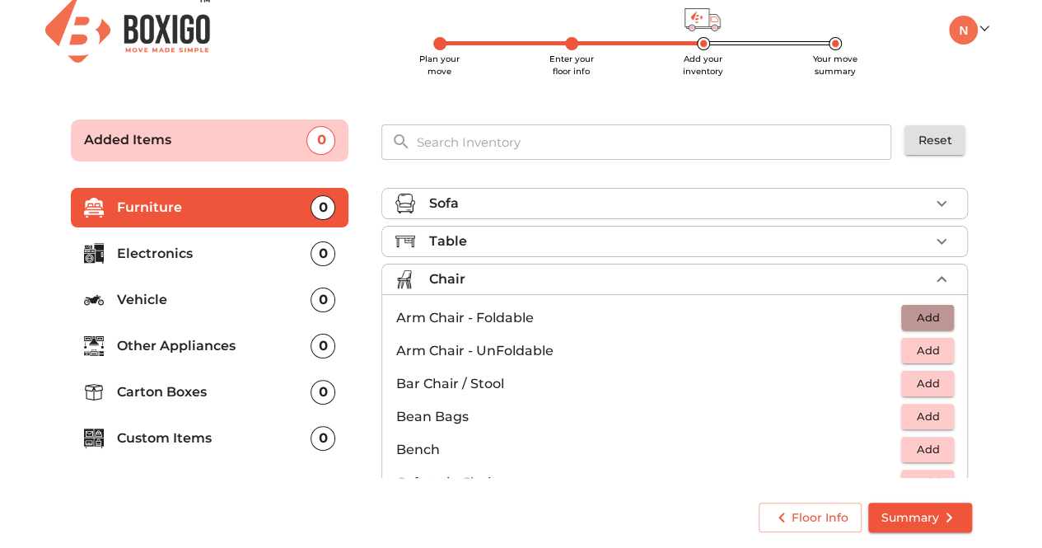
click at [934, 308] on span "Add" at bounding box center [927, 317] width 36 height 19
click at [934, 269] on icon "button" at bounding box center [942, 279] width 20 height 20
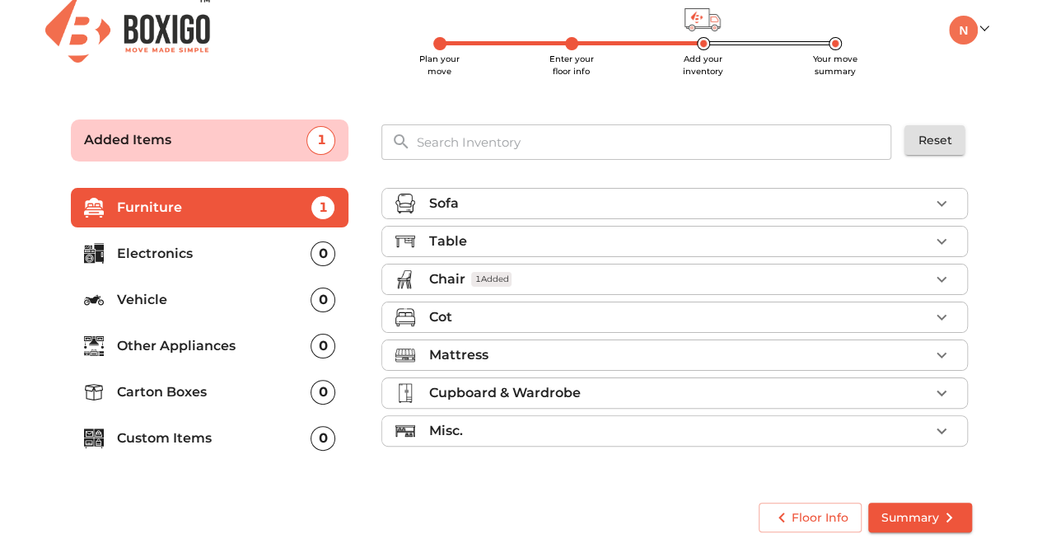
click at [179, 348] on p "Other Appliances" at bounding box center [214, 346] width 194 height 20
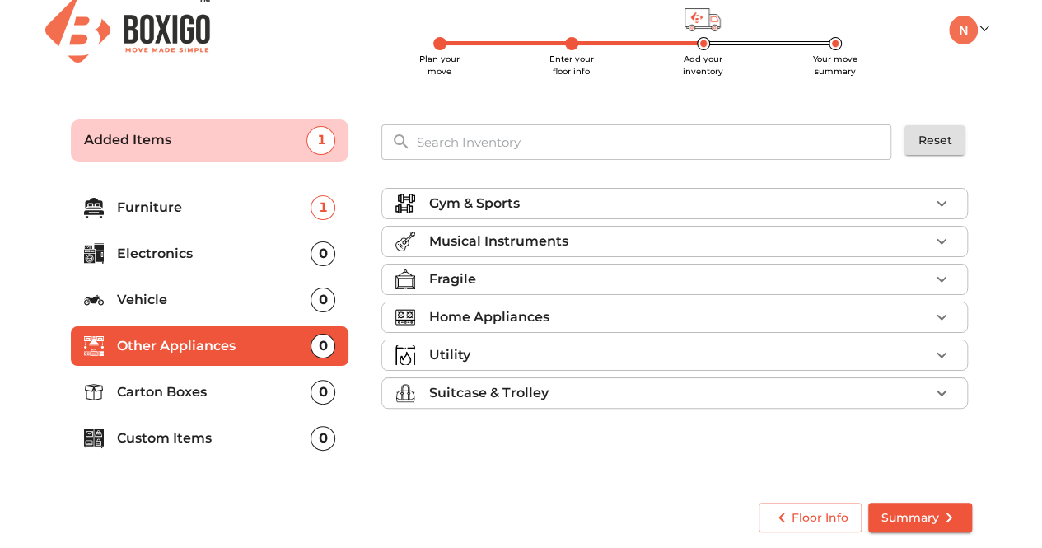
click at [465, 329] on li "Home Appliances" at bounding box center [674, 317] width 585 height 30
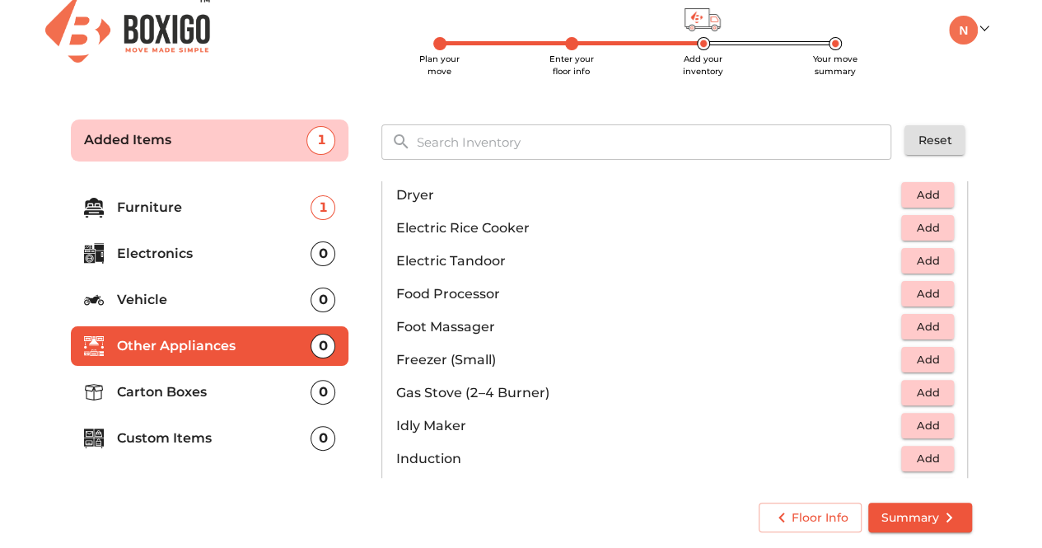
scroll to position [525, 0]
click at [927, 389] on span "Add" at bounding box center [927, 390] width 36 height 19
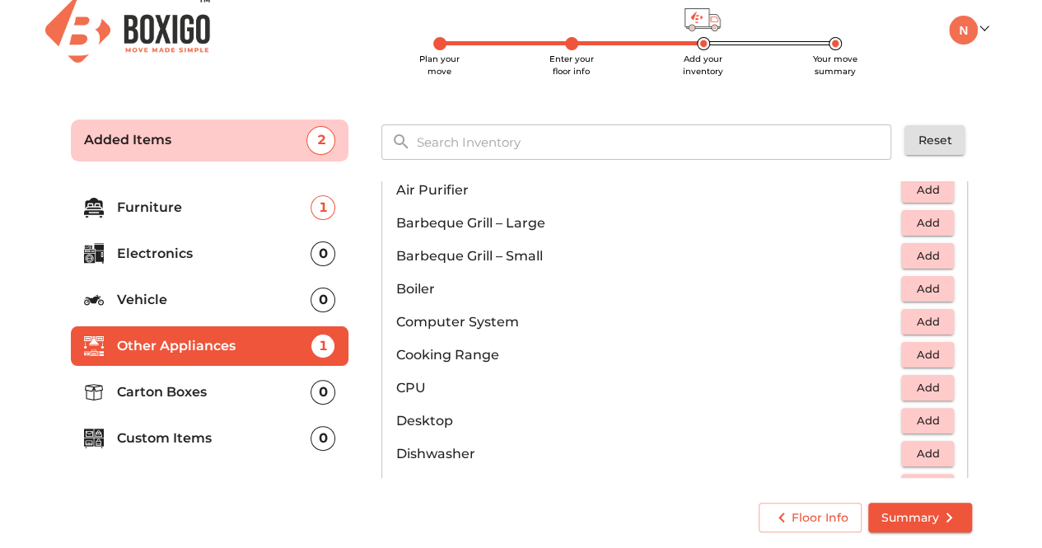
scroll to position [0, 0]
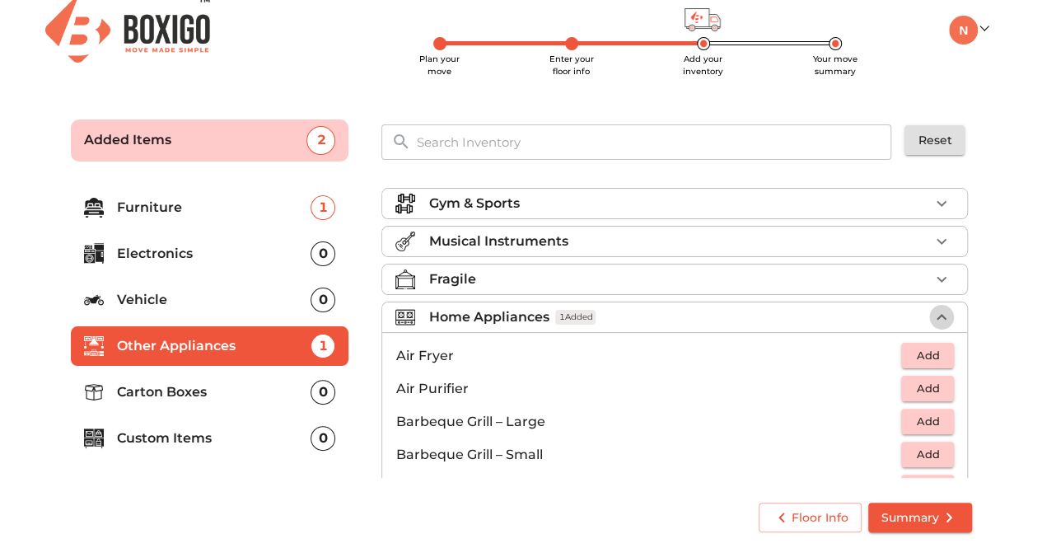
click at [932, 307] on icon "button" at bounding box center [942, 317] width 20 height 20
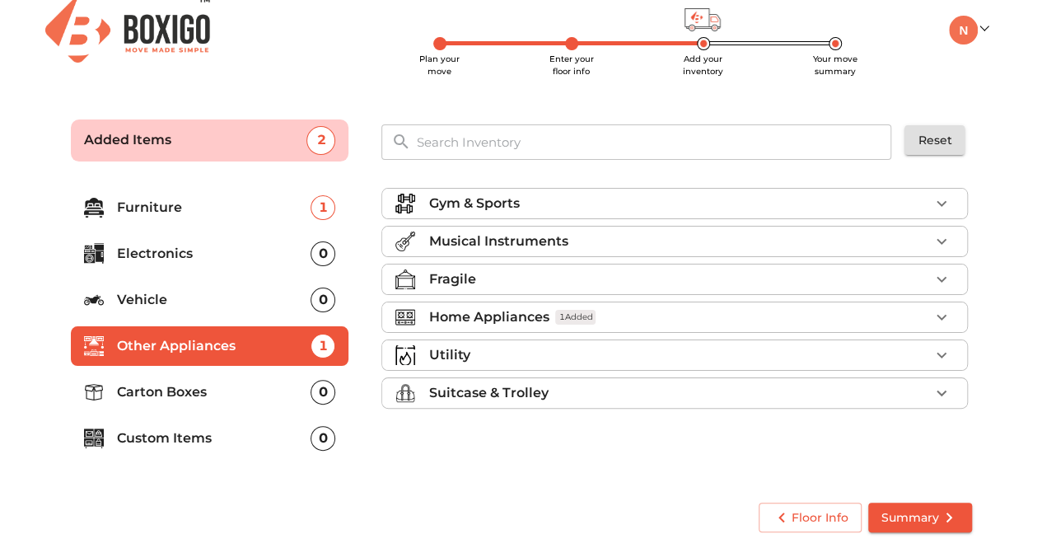
click at [271, 291] on p "Vehicle" at bounding box center [214, 300] width 194 height 20
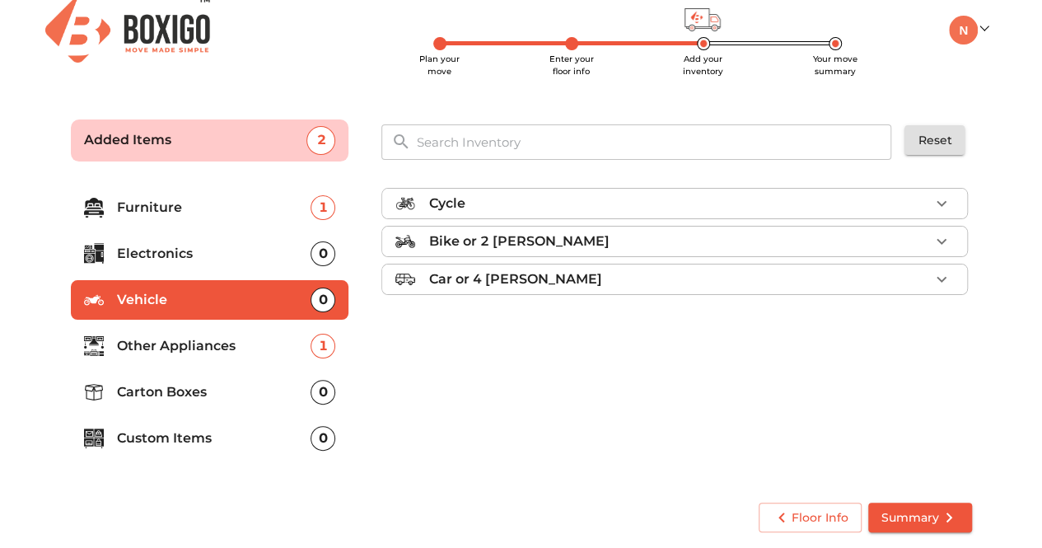
click at [215, 238] on li "Electronics 0" at bounding box center [210, 254] width 278 height 40
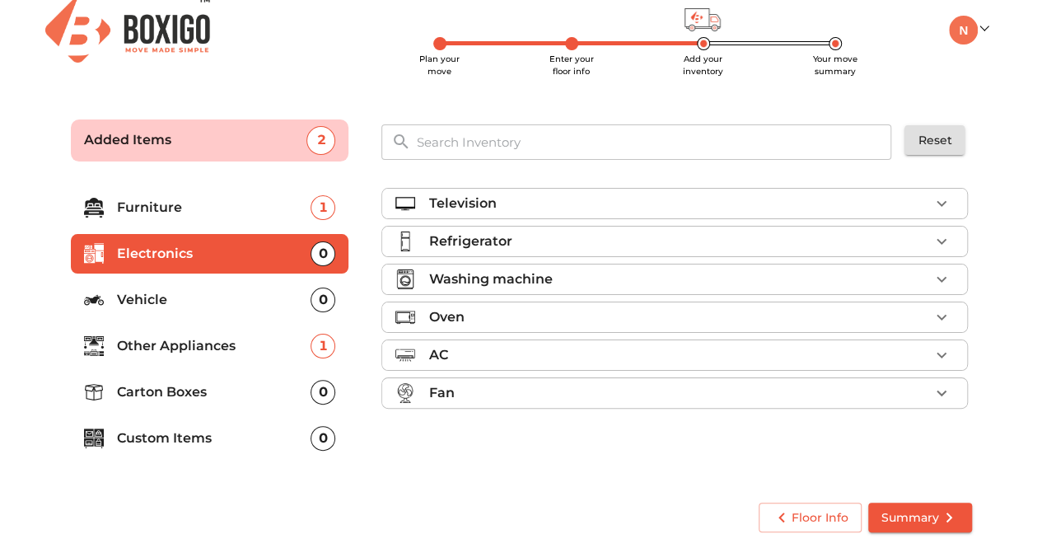
click at [194, 224] on li "Furniture 1" at bounding box center [210, 208] width 278 height 40
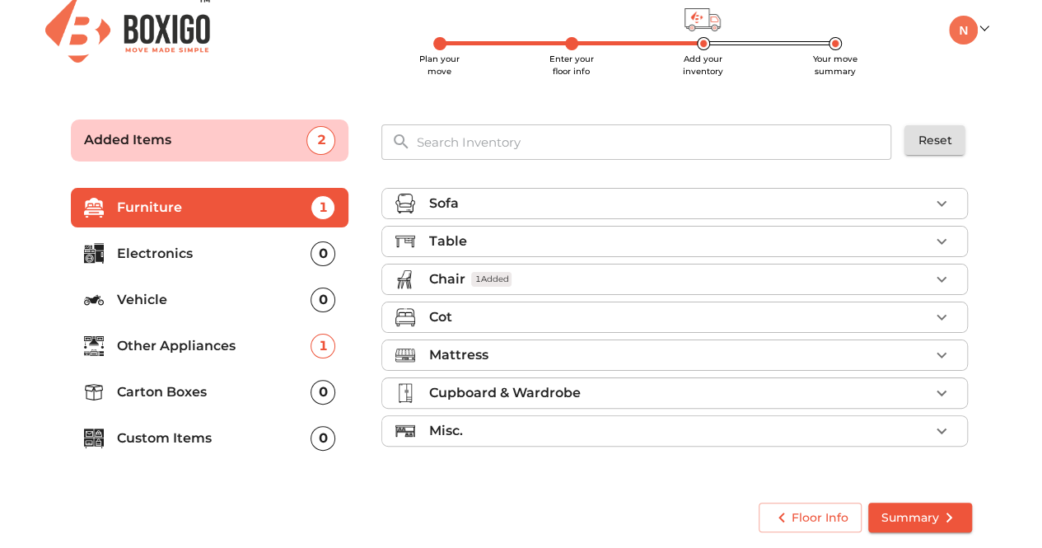
click at [516, 385] on p "Cupboard & Wardrobe" at bounding box center [504, 393] width 152 height 20
click at [255, 387] on p "Carton Boxes" at bounding box center [214, 392] width 194 height 20
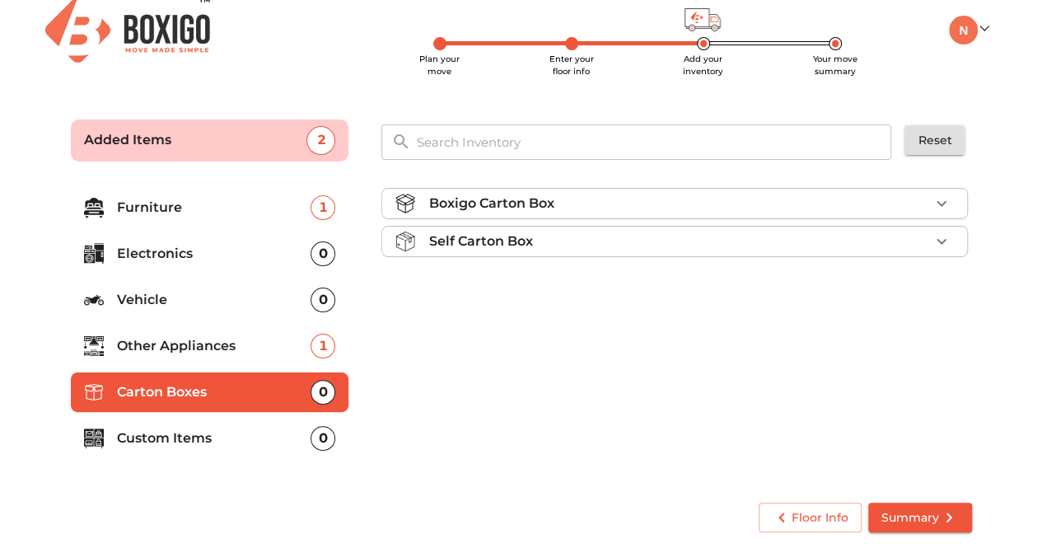
click at [540, 197] on p "Boxigo Carton Box" at bounding box center [490, 204] width 125 height 20
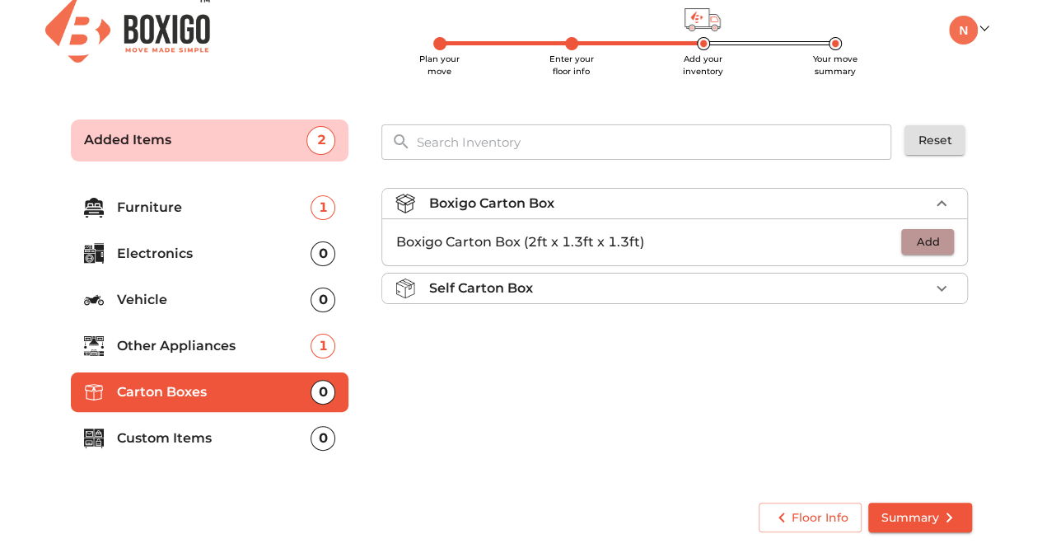
click at [946, 246] on button "Add" at bounding box center [927, 242] width 53 height 26
click at [946, 246] on icon "button" at bounding box center [942, 242] width 20 height 20
click at [916, 498] on div "Floor Info Summary" at bounding box center [521, 518] width 914 height 44
click at [941, 242] on icon "button" at bounding box center [942, 242] width 12 height 12
click at [915, 507] on span "Summary" at bounding box center [919, 517] width 77 height 21
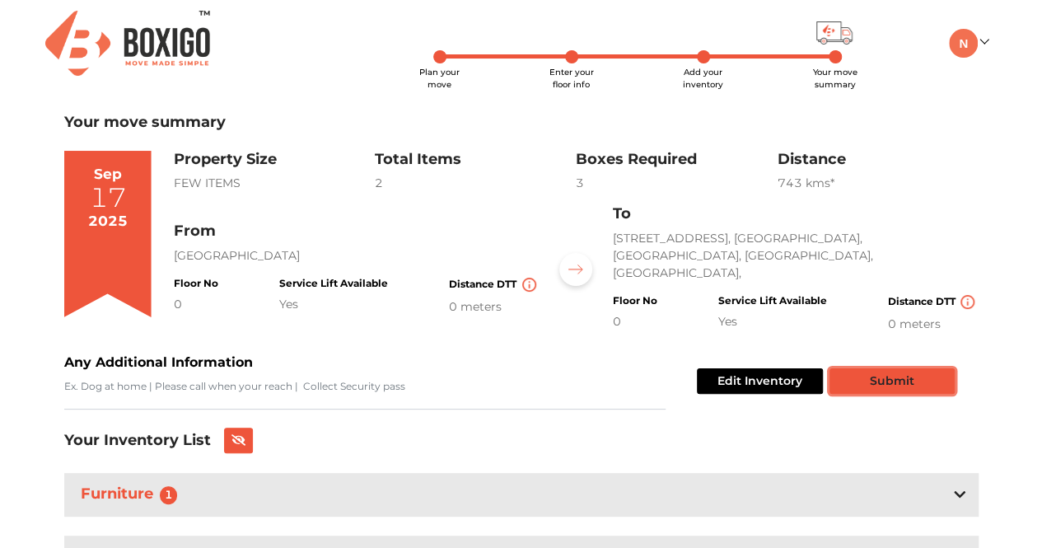
click at [921, 382] on button "Submit" at bounding box center [891, 381] width 125 height 26
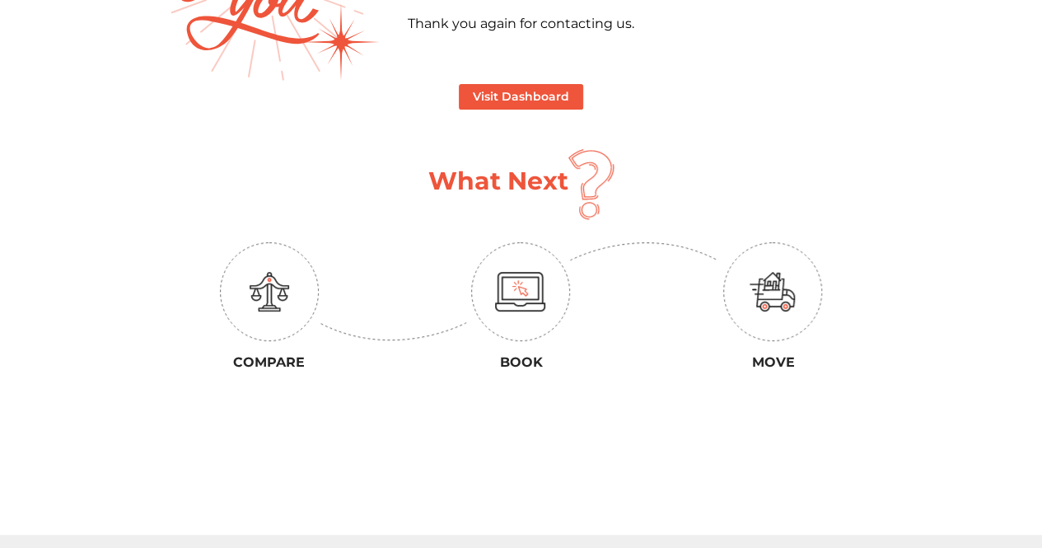
scroll to position [231, 0]
